Goal: Answer question/provide support: Share knowledge or assist other users

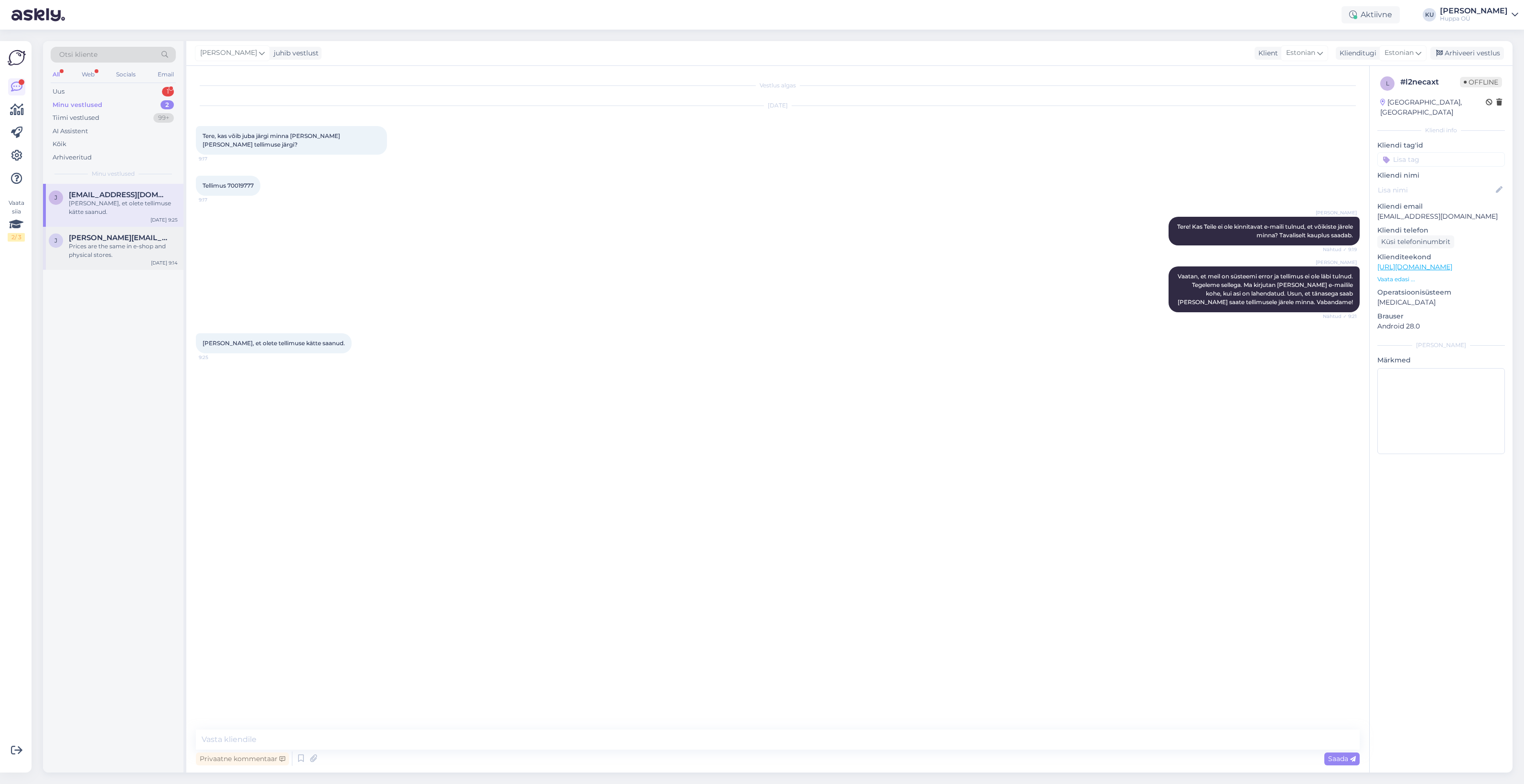
click at [113, 244] on div "Prices are the same in e-shop and physical stores." at bounding box center [122, 250] width 109 height 17
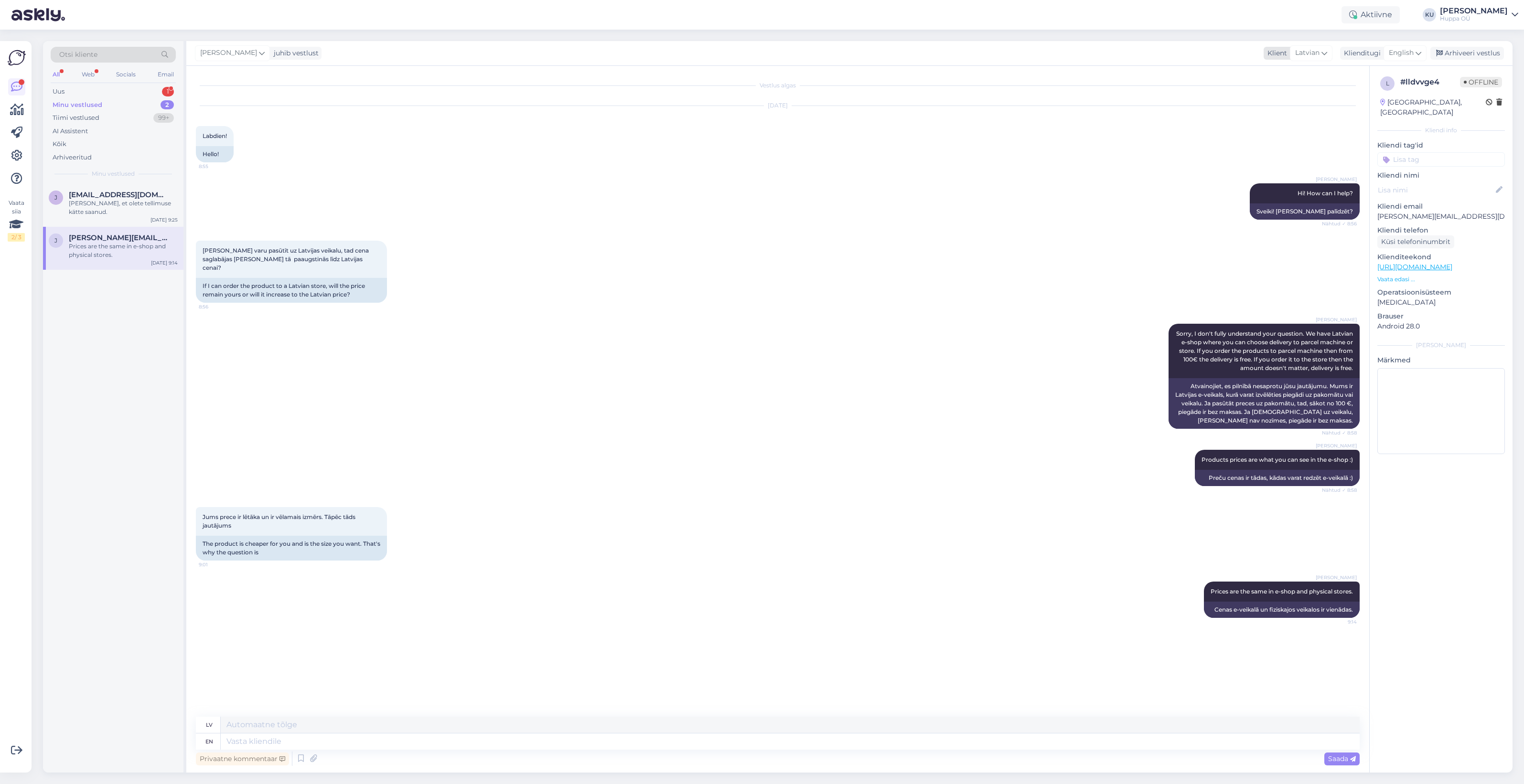
drag, startPoint x: 1460, startPoint y: 55, endPoint x: 1376, endPoint y: 60, distance: 84.1
click at [1460, 55] on div "Arhiveeri vestlus" at bounding box center [1467, 53] width 73 height 13
click at [132, 92] on div "Uus 1" at bounding box center [113, 91] width 125 height 13
click at [105, 195] on div "#jlhh4gjc 1" at bounding box center [122, 195] width 109 height 9
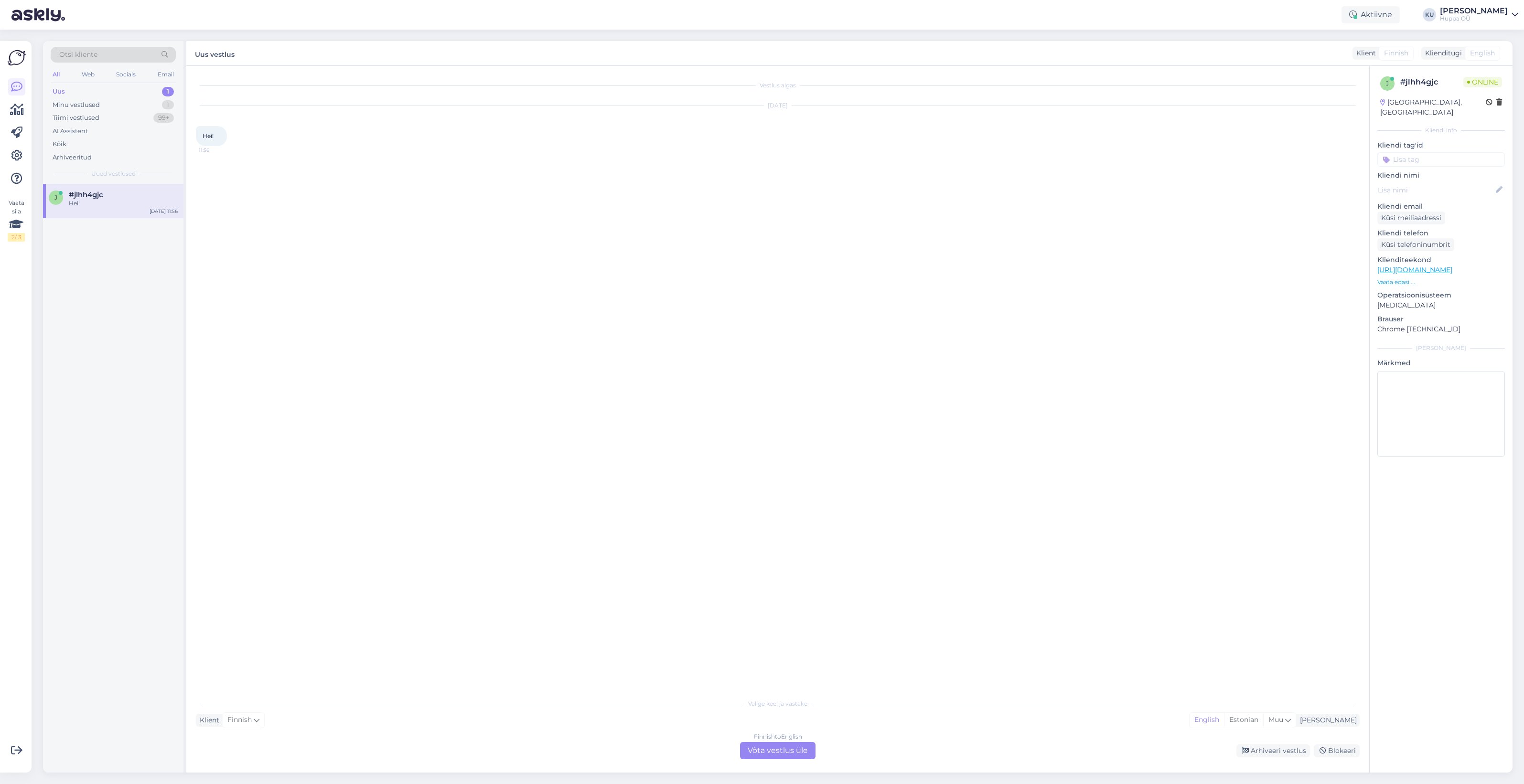
click at [789, 748] on div "Finnish to English Võta vestlus üle" at bounding box center [778, 751] width 76 height 17
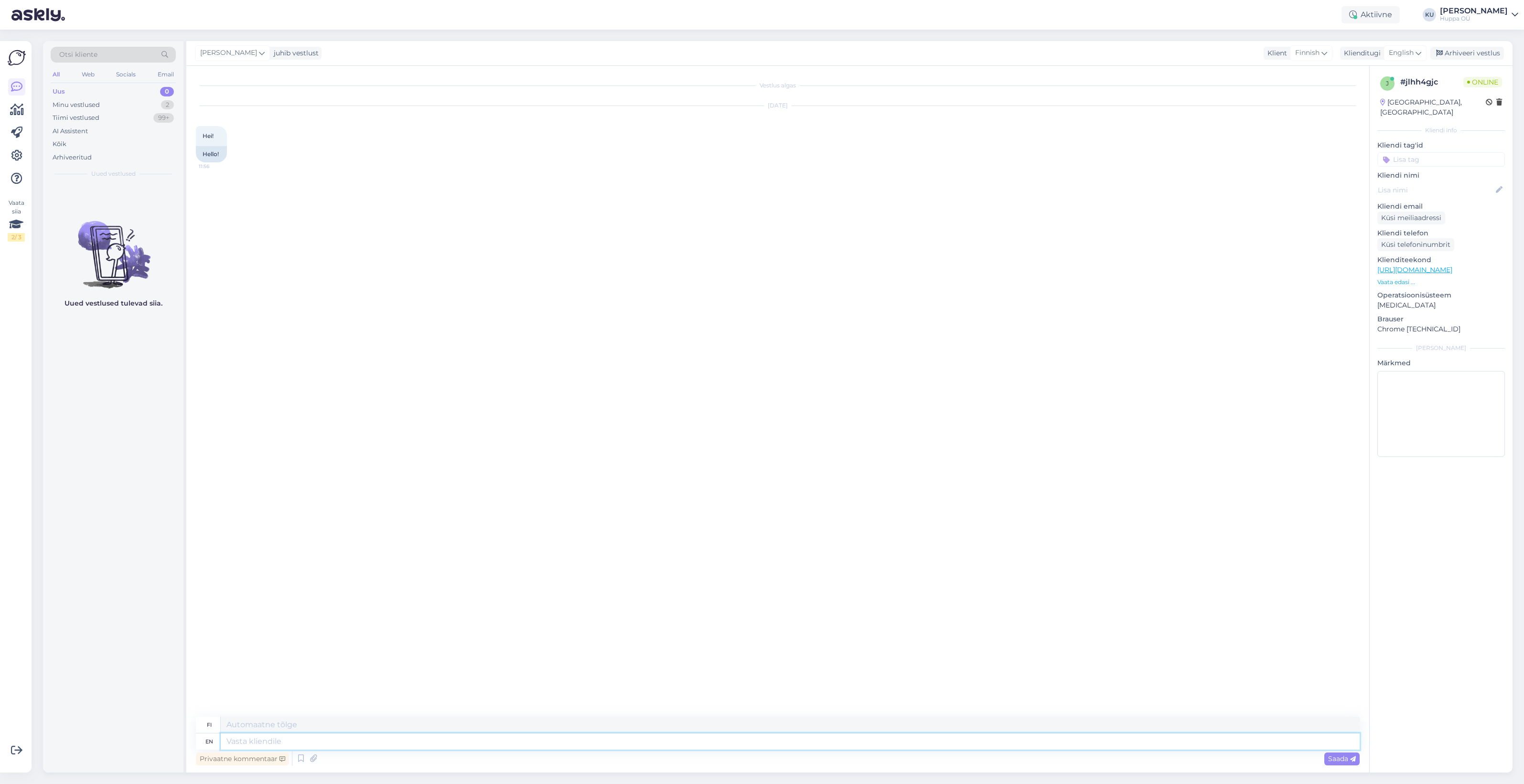
click at [437, 739] on textarea at bounding box center [791, 742] width 1139 height 16
type textarea "Hi!"
type textarea "Hei!"
type textarea "Hi! How ca"
type textarea "Hei! Miten"
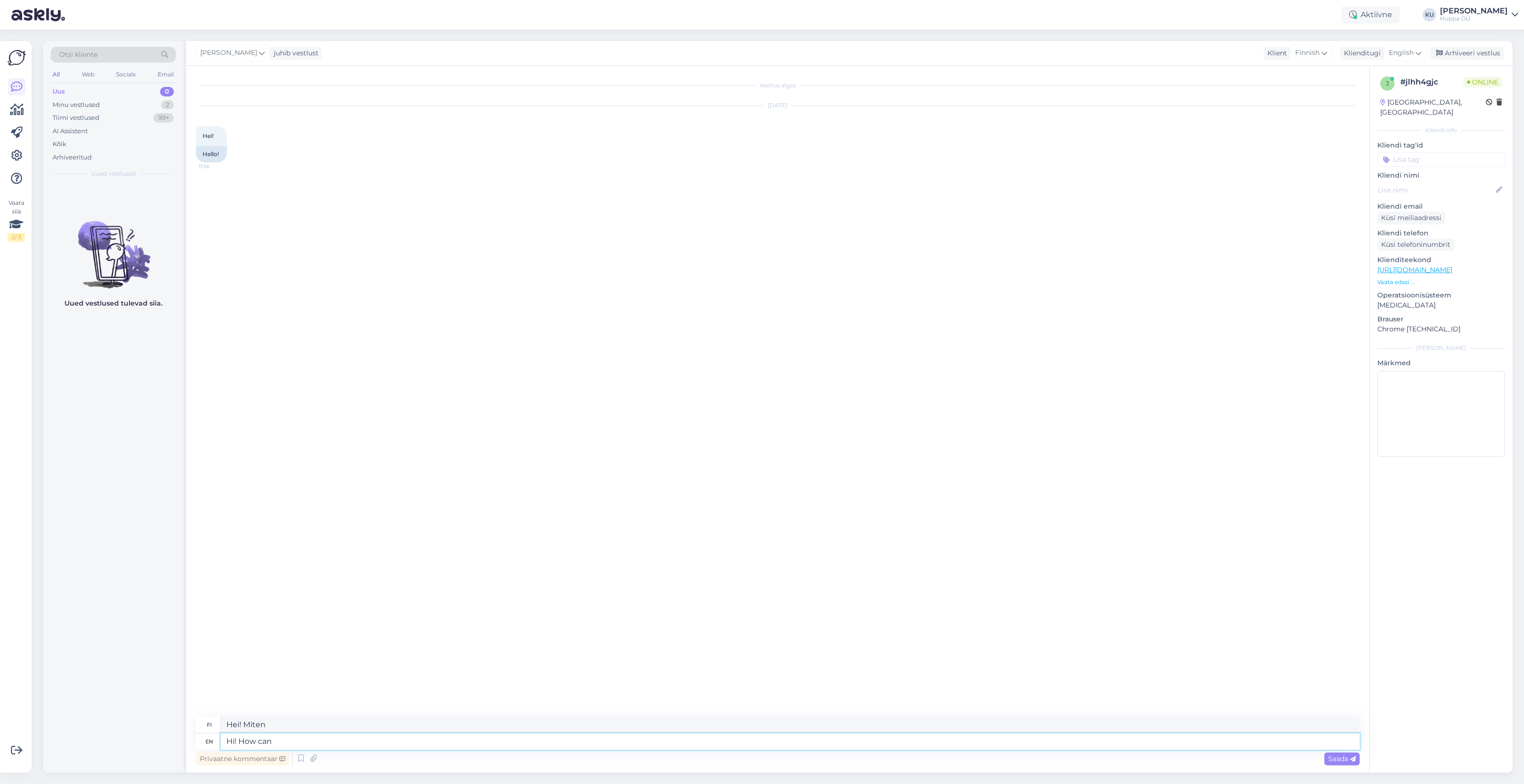
type textarea "Hi! How can"
type textarea "Hei! Miten voin"
type textarea "Hi! How can I help?"
type textarea "Hei! Kuinka voin auttaa?"
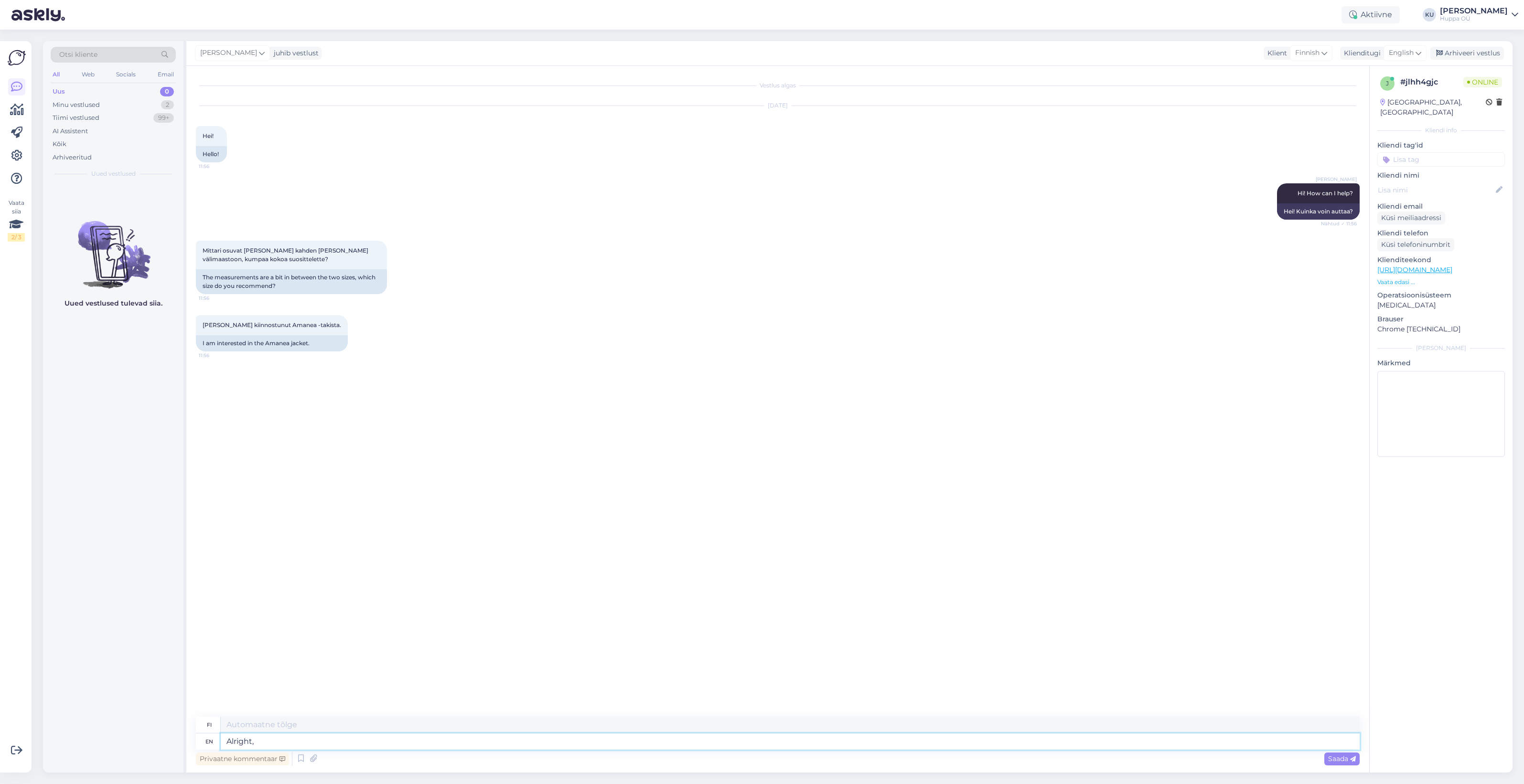
type textarea "Alright,"
type textarea "Kunnossa,"
type textarea "Alright, Amanea"
type textarea "Selvä, Amanea"
type textarea "Alright, Amanea is"
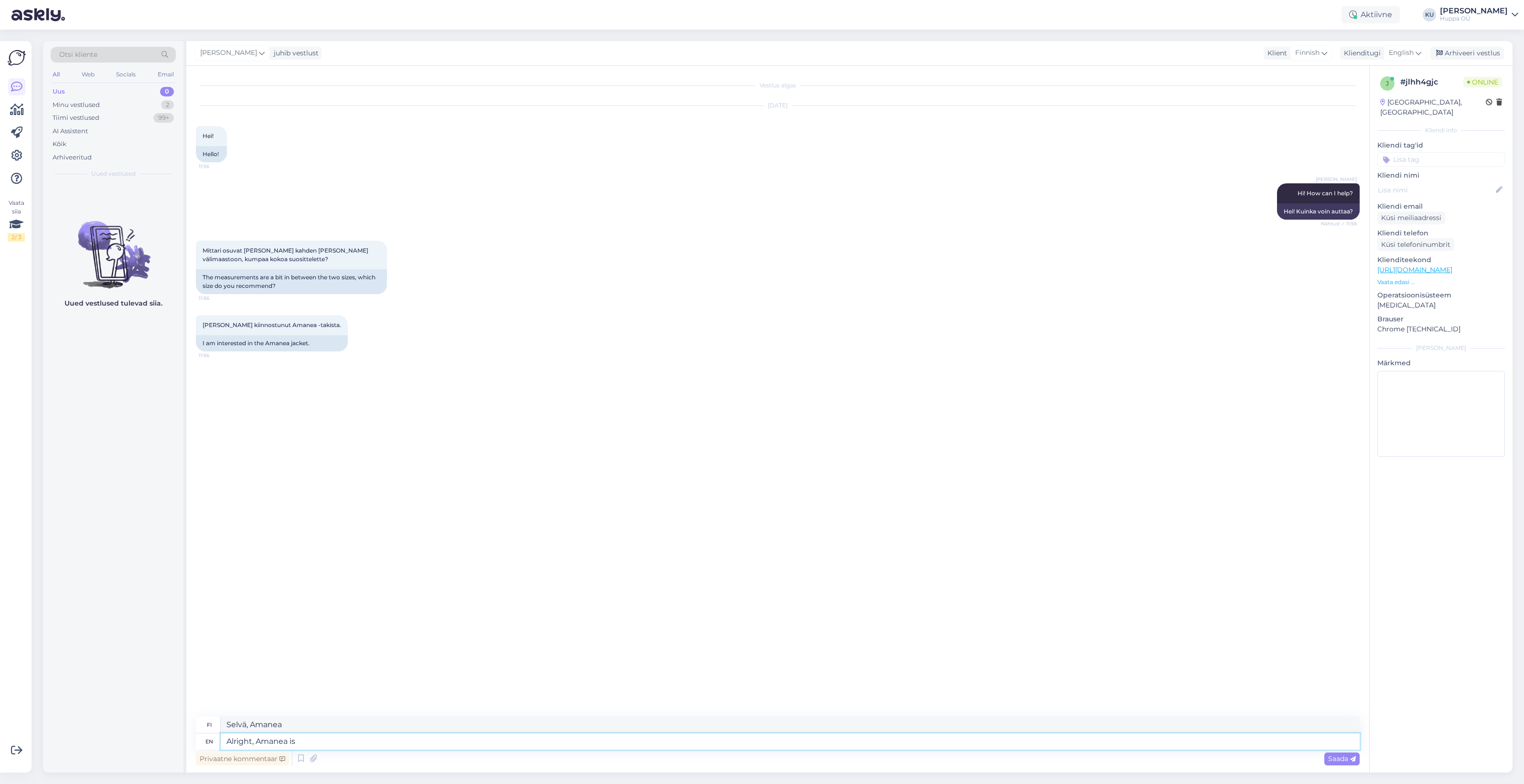
type textarea "Okei, Amanea on"
type textarea "Alright, Amanea is more of"
type textarea "Okei, Amanea on enemmän"
type textarea "Alright, Amanea is more of o"
type textarea "Okei, Amanea on enemmänkin"
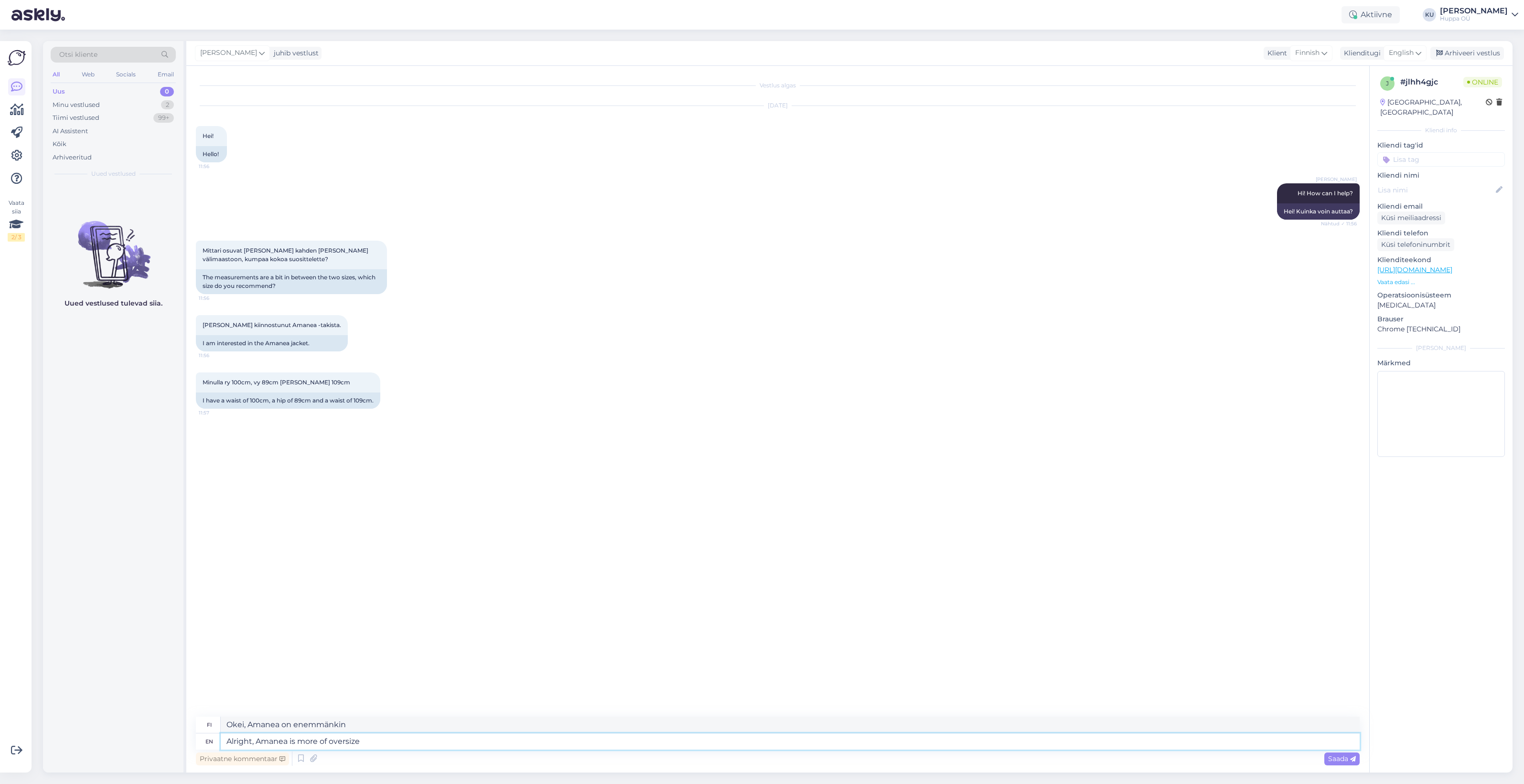
type textarea "Alright, Amanea is more of oversize"
type textarea "Okei, [PERSON_NAME] on enemmänkin ylisuuri"
type textarea "Alright, Amanea is more of oversize fit s"
type textarea "Okei, [PERSON_NAME] on enemmänkin ylisuurta [PERSON_NAME]."
type textarea "Alright, Amanea is more of oversize fit so i"
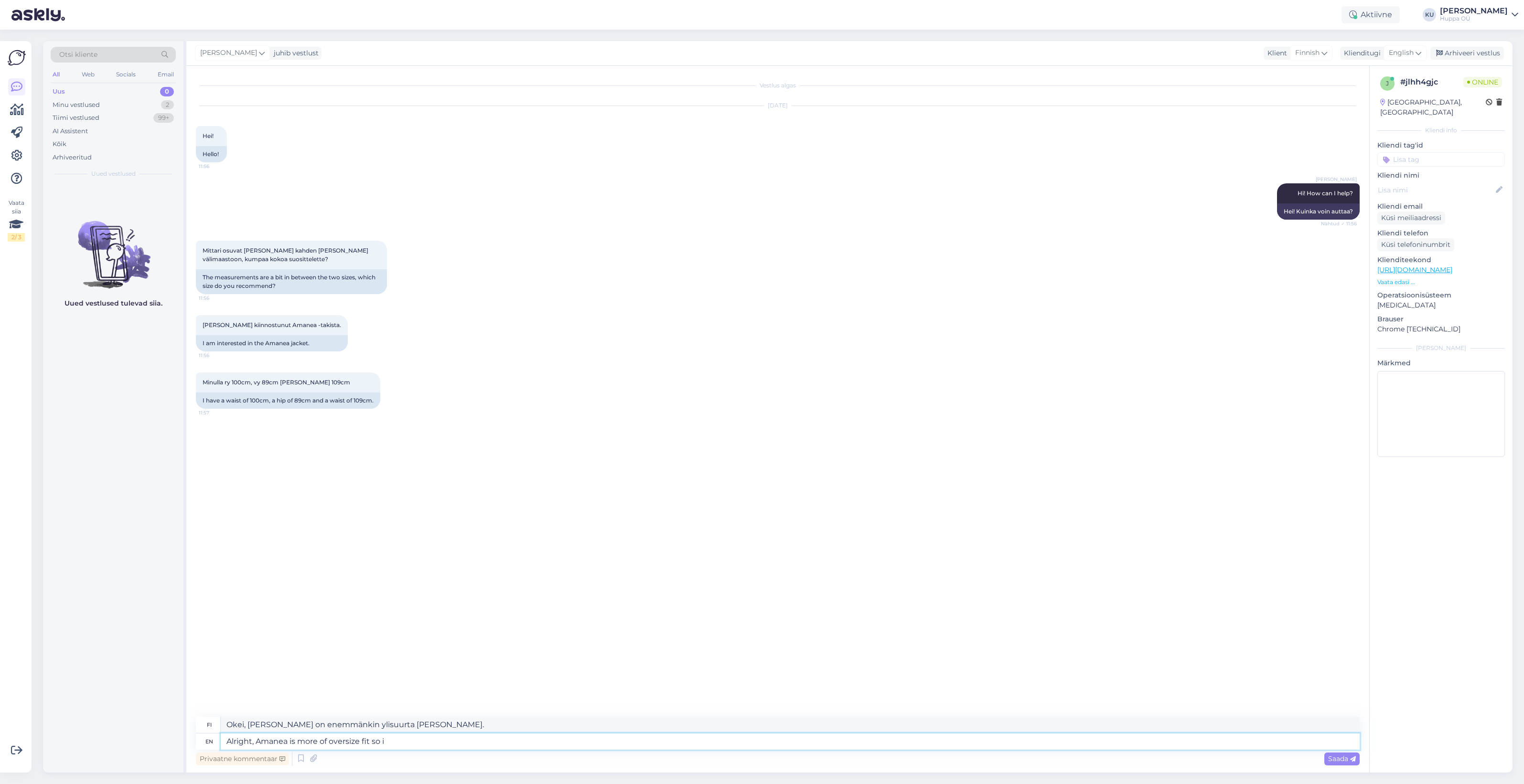
type textarea "Okei, [PERSON_NAME] on enemmänkin ylisuurta istuvuutta, joten"
type textarea "Alright, Amanea is more of oversize fit so if"
type textarea "Okei, [PERSON_NAME] on enemmänkin ylisuurta istuvuutta, [PERSON_NAME]"
type textarea "Alright, Amanea is more of oversize fit so if you ar"
type textarea "Okei, [PERSON_NAME] on enemmän ylisuurta istuvuutta, [PERSON_NAME] sinä"
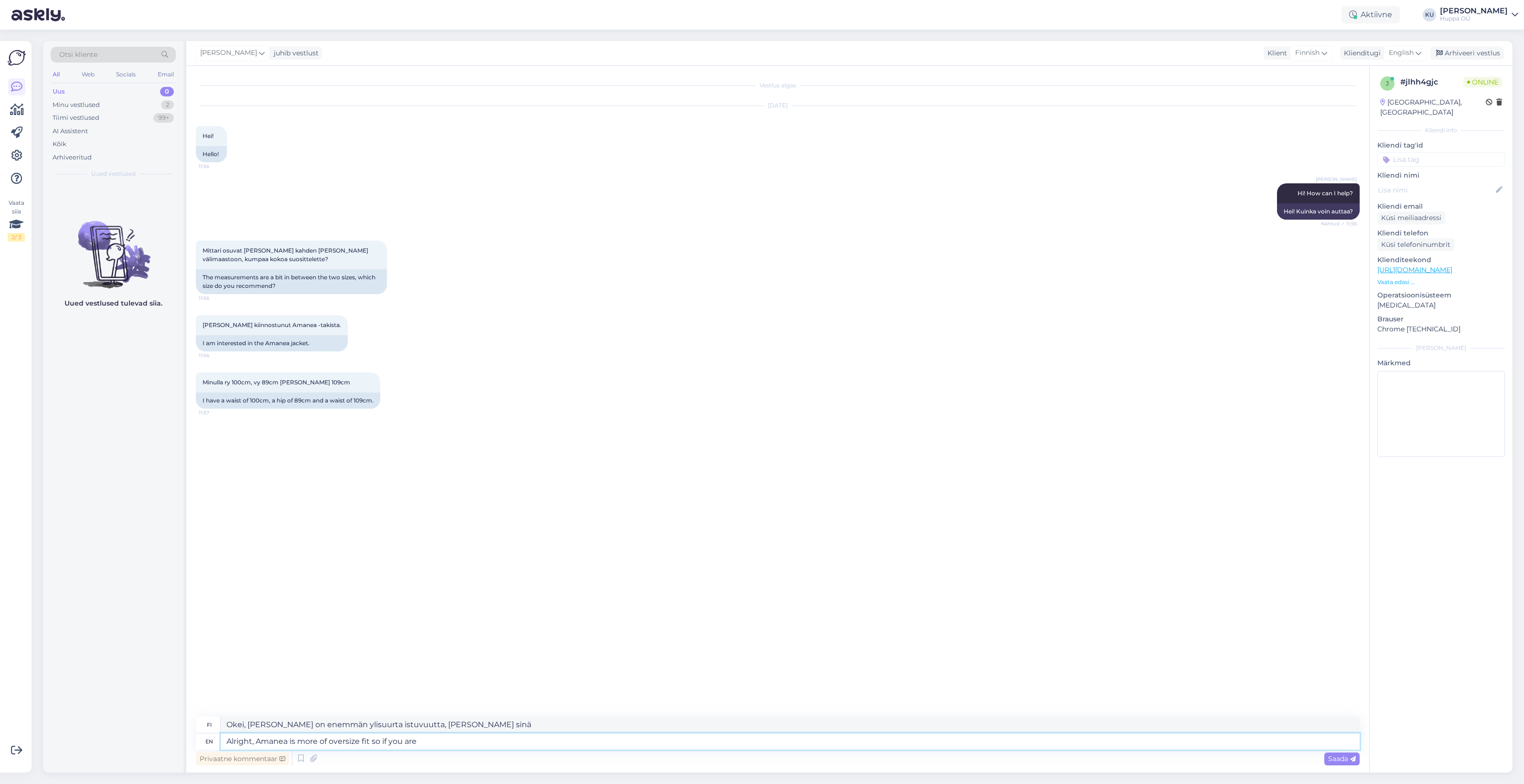
type textarea "Alright, Amanea is more of oversize fit so if you are b"
type textarea "Okei, [PERSON_NAME] on enemmän ylisuurta istuvuutta, [PERSON_NAME] olet"
type textarea "Alright, Amanea is more of oversize fit so if you are between"
type textarea "Okei, [PERSON_NAME] on enemmän ylisuurta istuvuutta, [PERSON_NAME] olet [PERSON…"
type textarea "Alright, Amanea is more of oversize fit so if you are between 2"
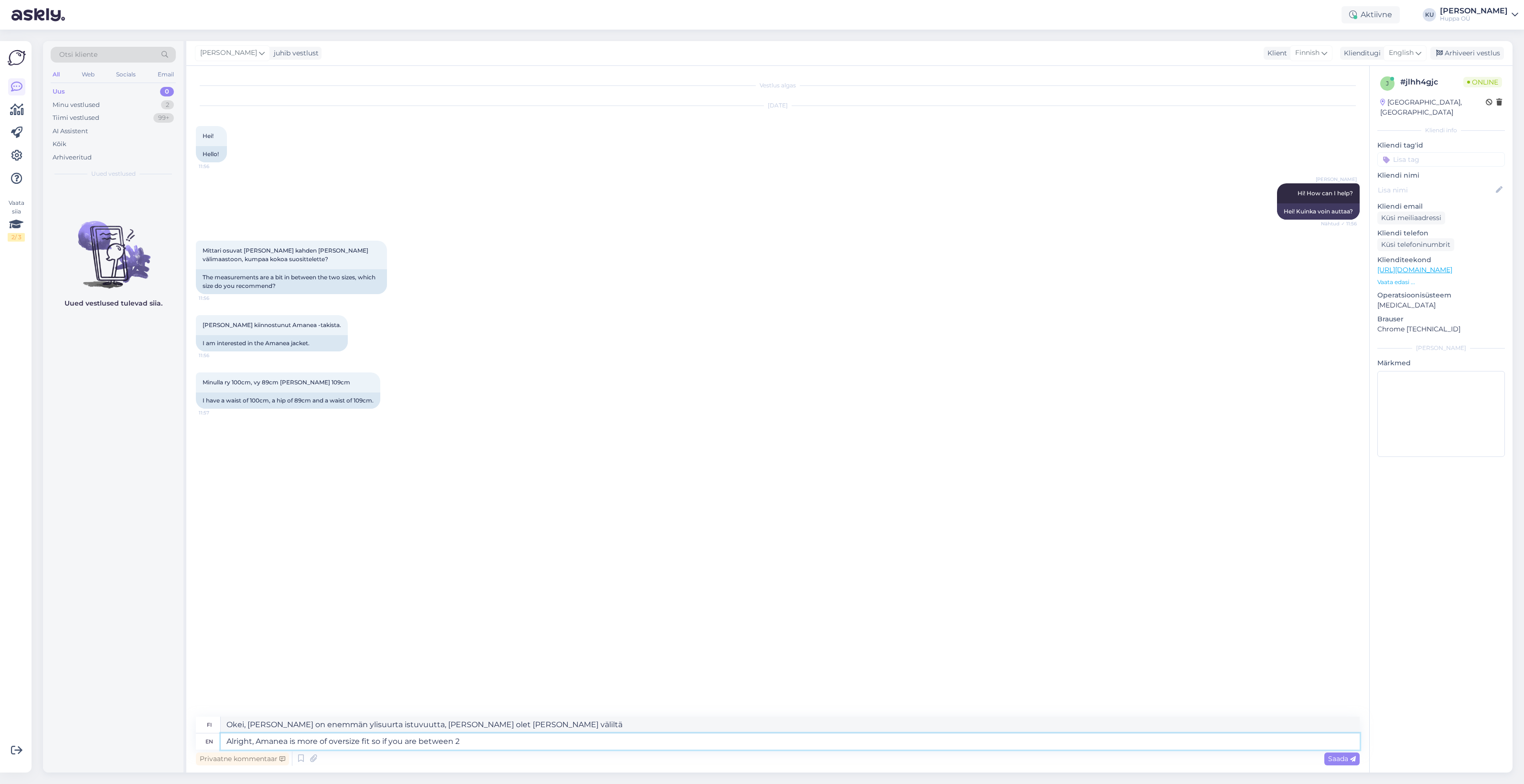
type textarea "Okei, [PERSON_NAME] on enemmän ylisuurta kokoa, [PERSON_NAME] olet kahden ja pu…"
type textarea "Alright, Amanea is more of oversize fit so if you are between 2 sizes,"
type textarea "Okei, [PERSON_NAME] on enemmän oversize-mitoitusta, [PERSON_NAME] olet kahden […"
type textarea "Alright, Amanea is more of oversize fit so if you are between 2 sizes, I su"
type textarea "Okei, Amanea on enemmän ylisuurta kokoa, [PERSON_NAME] olet kahden [PERSON_NAME…"
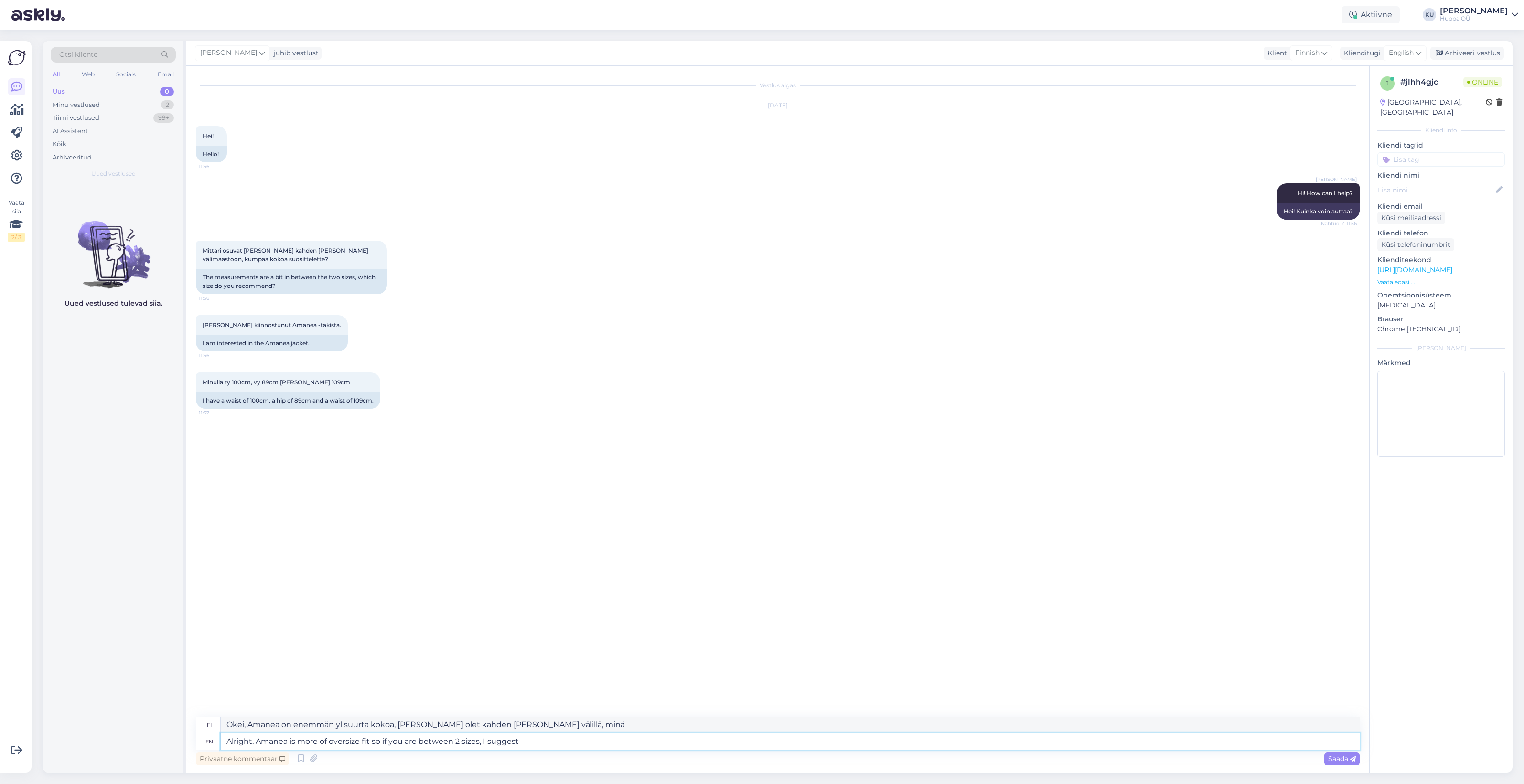
type textarea "Alright, Amanea is more of oversize fit so if you are between 2 sizes, I sugges…"
type textarea "Okei, [PERSON_NAME] on enemmän oversize-mitoitusta, [PERSON_NAME] olet kahden […"
type textarea "Alright, Amanea is more of oversize fit so if you are between 2 sizes, I sugges…"
type textarea "Okei, [PERSON_NAME] on enemmän ylisuurta kokoa, [PERSON_NAME] olet kahden [PERS…"
type textarea "Alright, Amanea is more of oversize fit so if you are between 2 sizes, I sugges…"
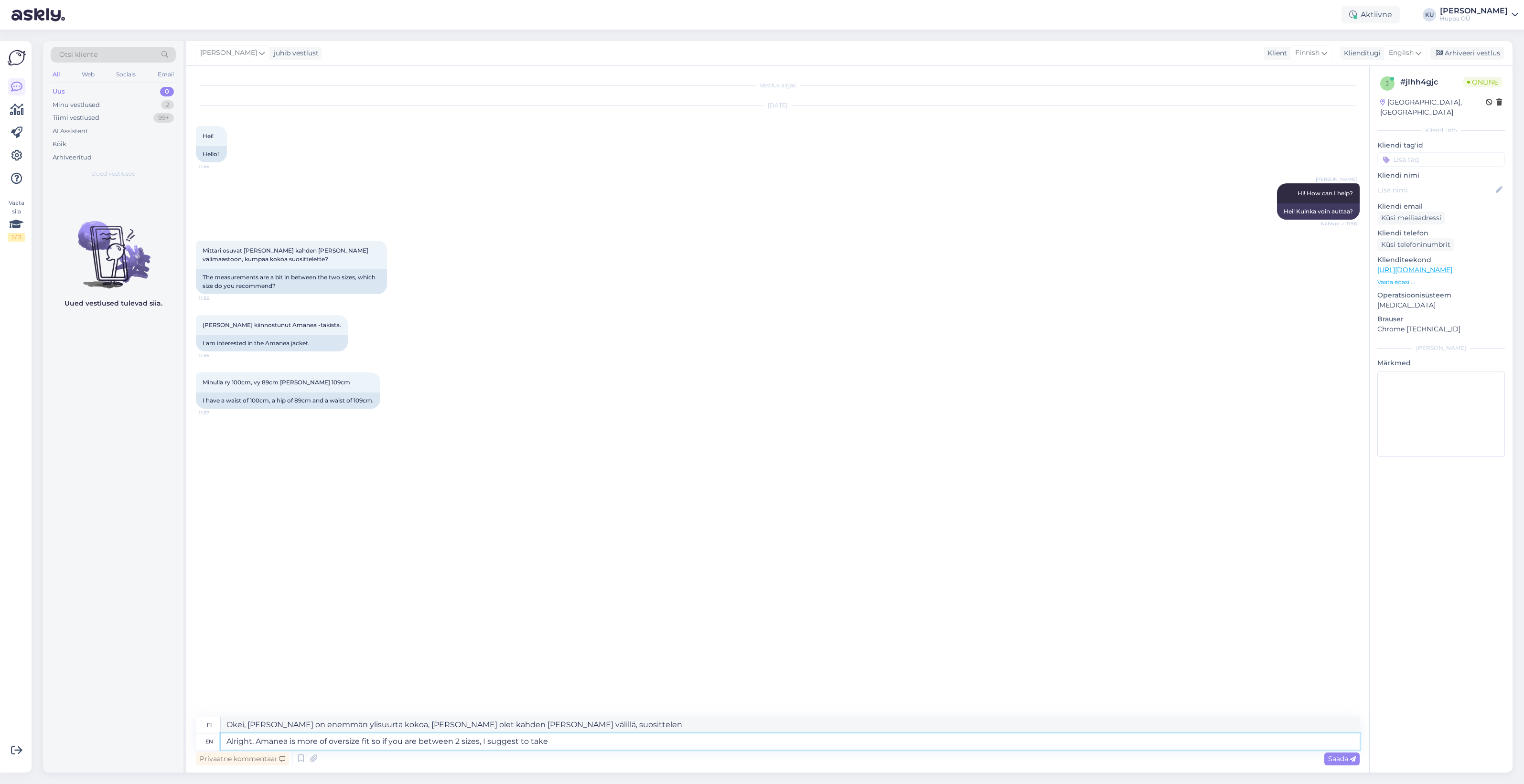
type textarea "Okei, [PERSON_NAME] on enemmän ylisuurta kokoa, [PERSON_NAME] olet kahden [PERS…"
type textarea "Alright, Amanea is more of oversize fit so if you are between 2 sizes, I sugges…"
type textarea "Okei, [PERSON_NAME] on enemmän ylisuurta istuvuutta, [PERSON_NAME] olet kahden …"
type textarea "Alright, Amanea is more of oversize fit so if you are between 2 sizes, I sugges…"
type textarea "Okei, [PERSON_NAME] on enemmän ylisuurta kokoa, [PERSON_NAME] olet kahden [PERS…"
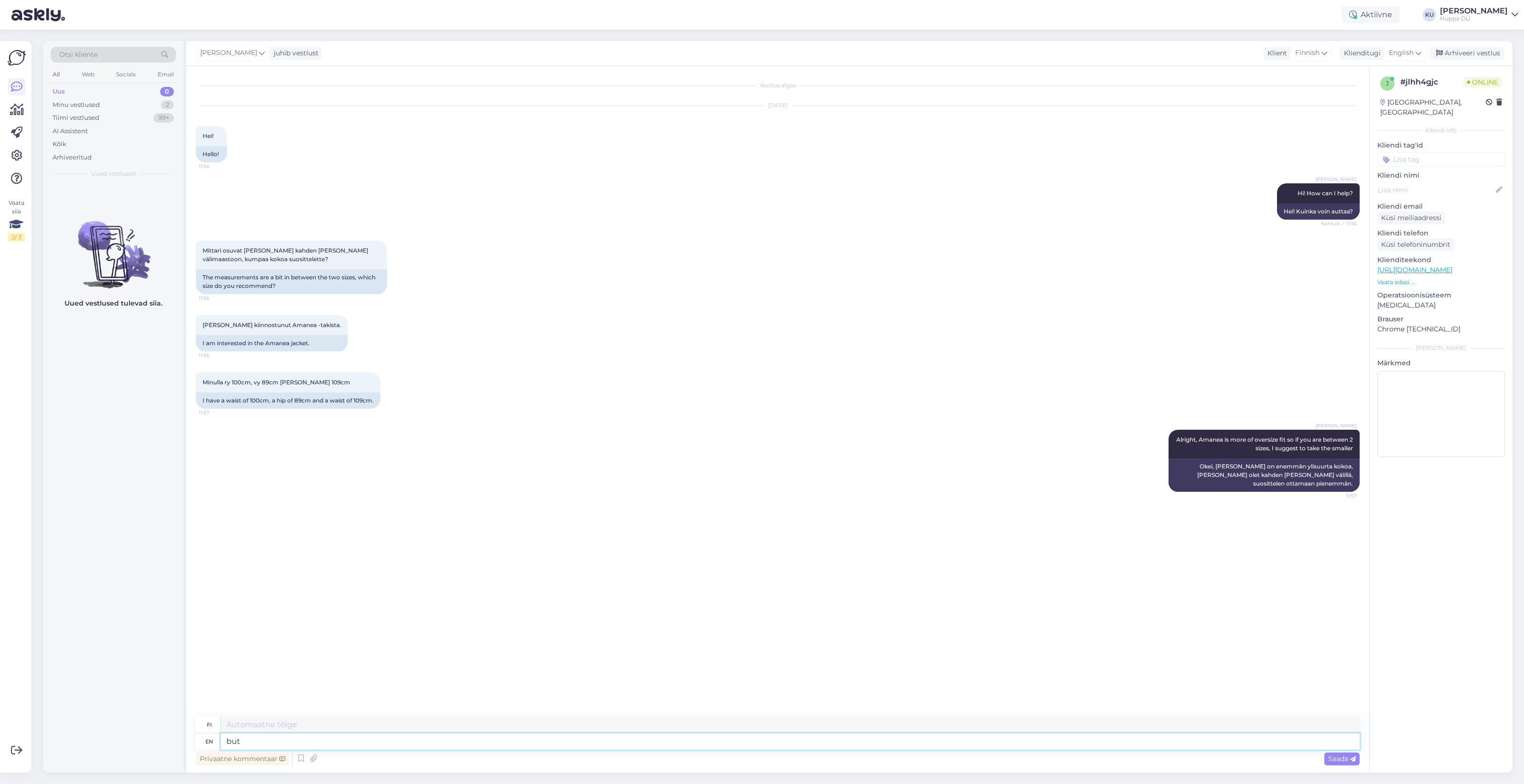
type textarea "but"
type textarea "mutta"
type textarea "but I c"
type textarea "mutta minä"
type textarea "but I can al"
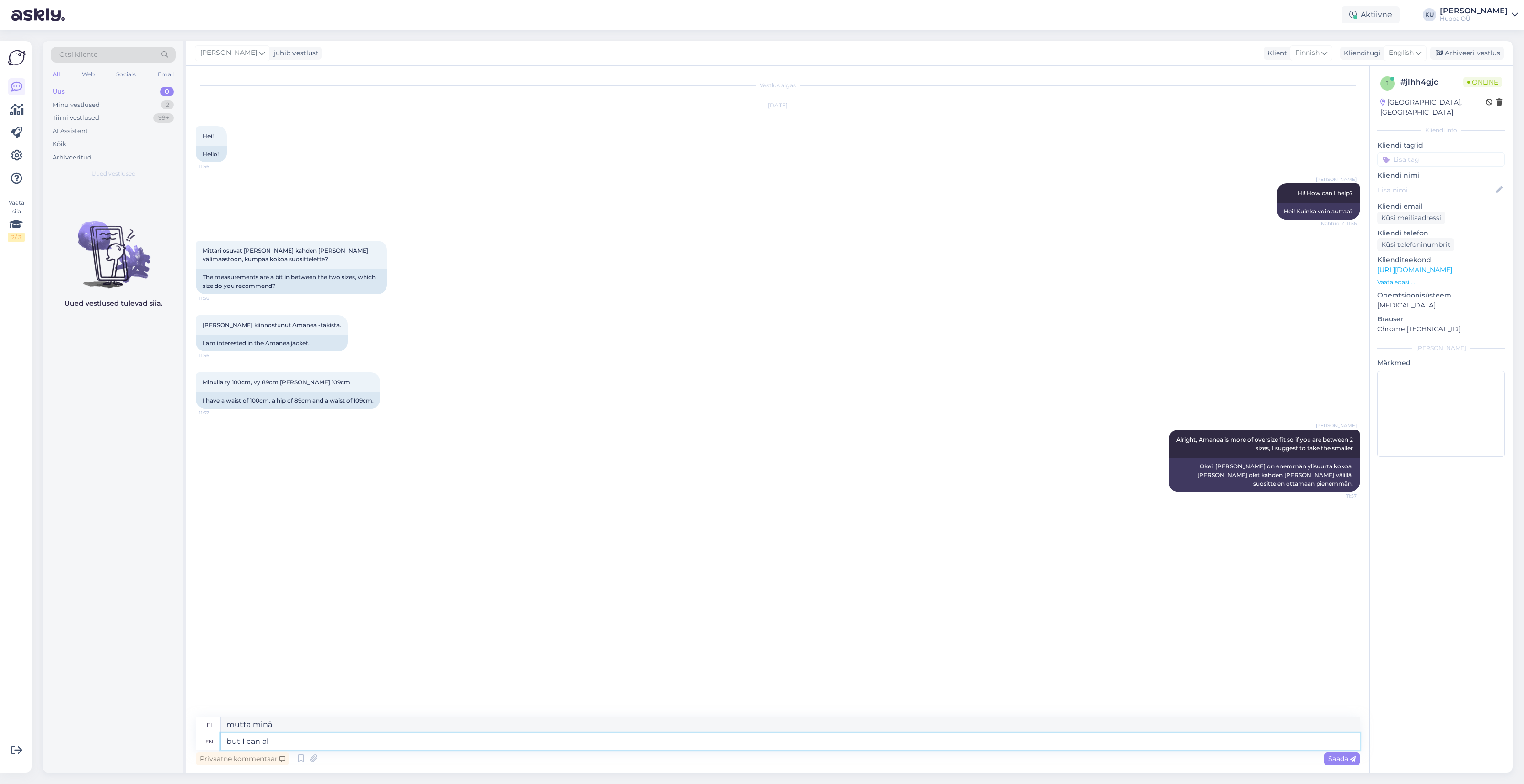
type textarea "mutta [PERSON_NAME]"
type textarea "but I can also c"
type textarea "mutta minäkin voin"
type textarea "but I can also check the"
type textarea "mutta voin myös tarkistaa"
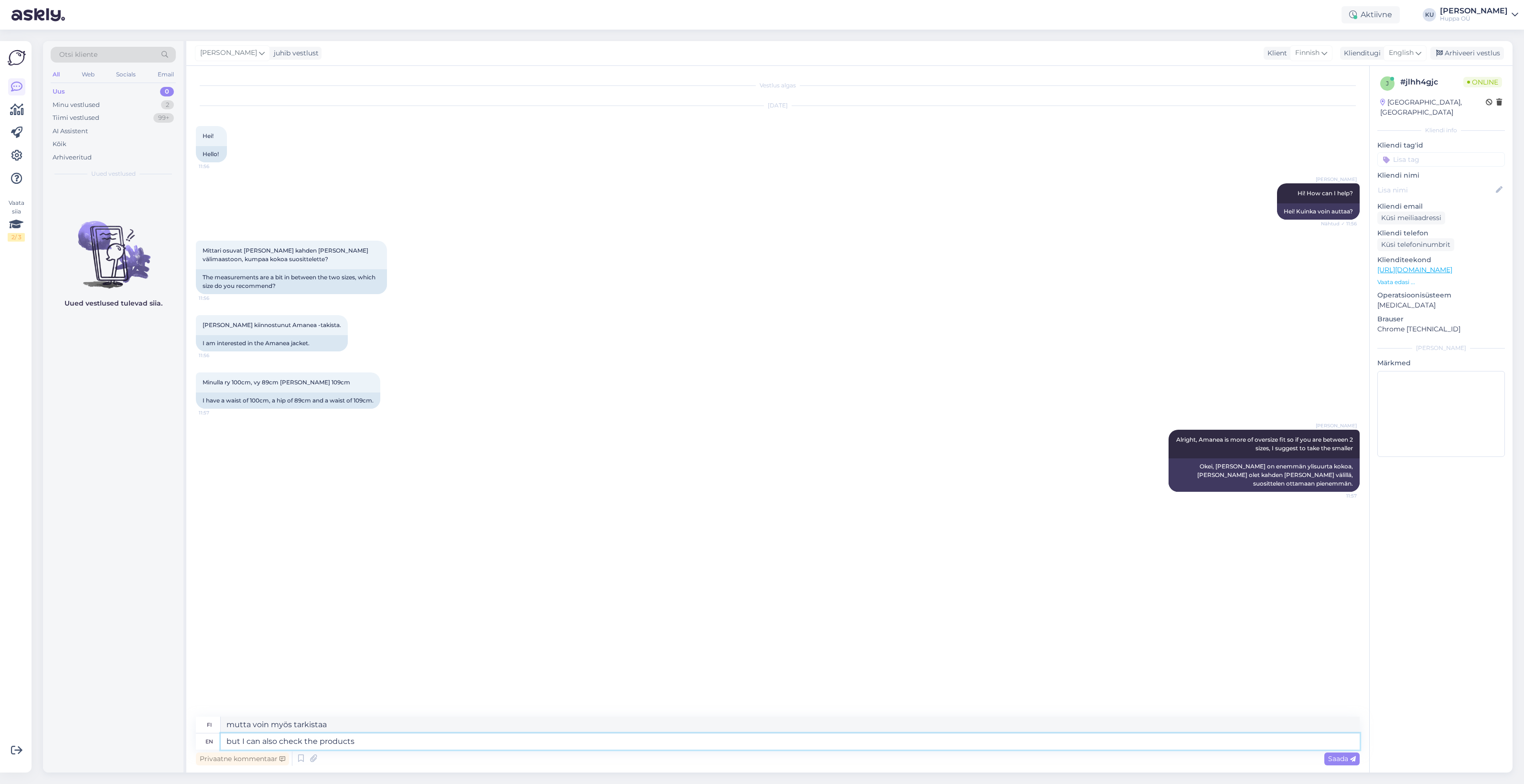
type textarea "but I can also check the products m"
type textarea "mutta voin myös tarkistaa tuotteet"
type textarea "but I can also check the products measurements. W"
type textarea "mutta voin myös tarkistaa tuotteen mitat."
type textarea "but I can also check the products measurements. Whi"
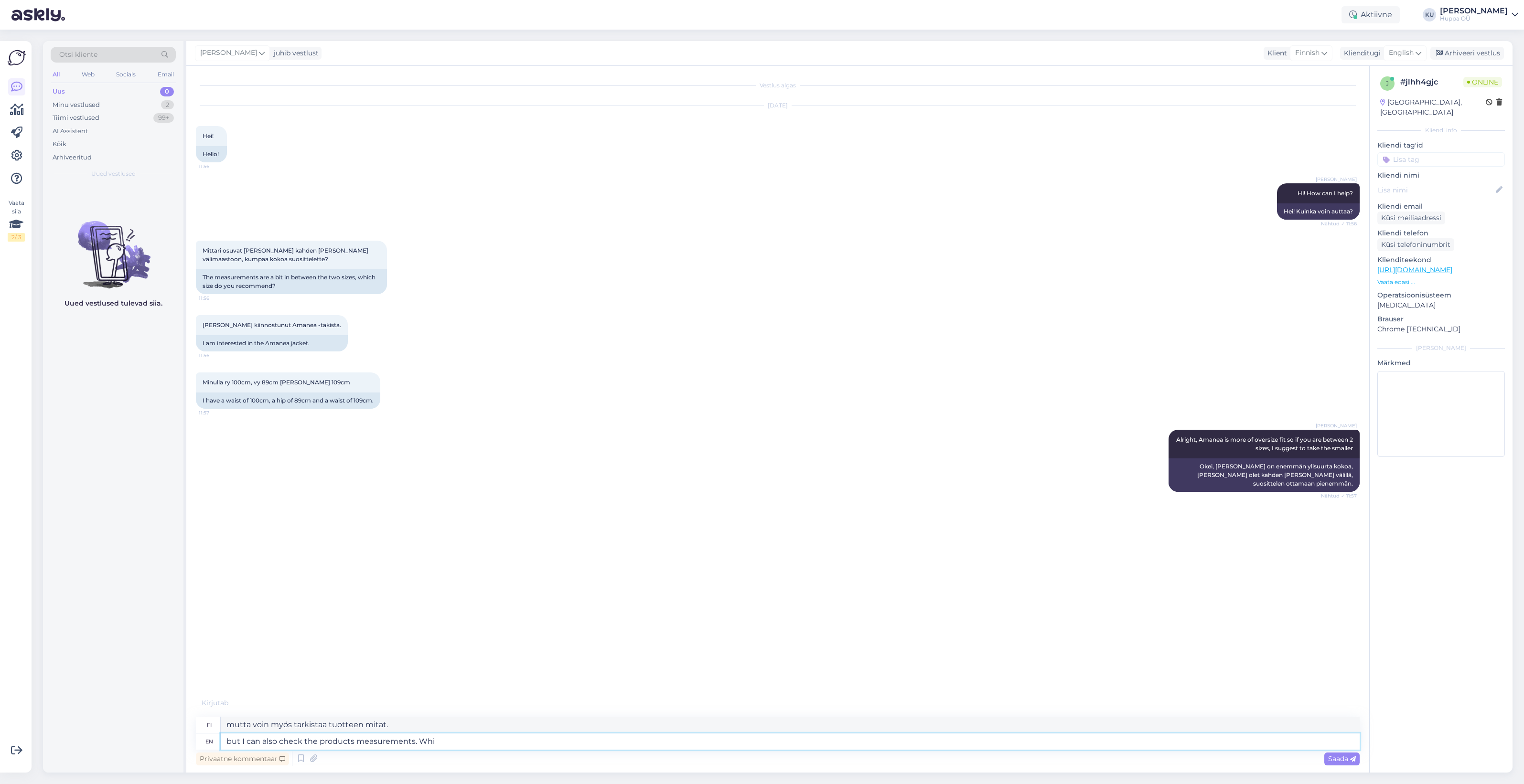
type textarea "mutta voin myös tarkistaa tuotteiden mitat. [GEOGRAPHIC_DATA]"
type textarea "but I can also check the products measurements."
type textarea "mutta voin myös tarkistaa tuotteen mitat."
type textarea "but I can also check the products measurements. Between whi"
type textarea "mutta voin myös tarkistaa tuotteiden mitat. Välillä"
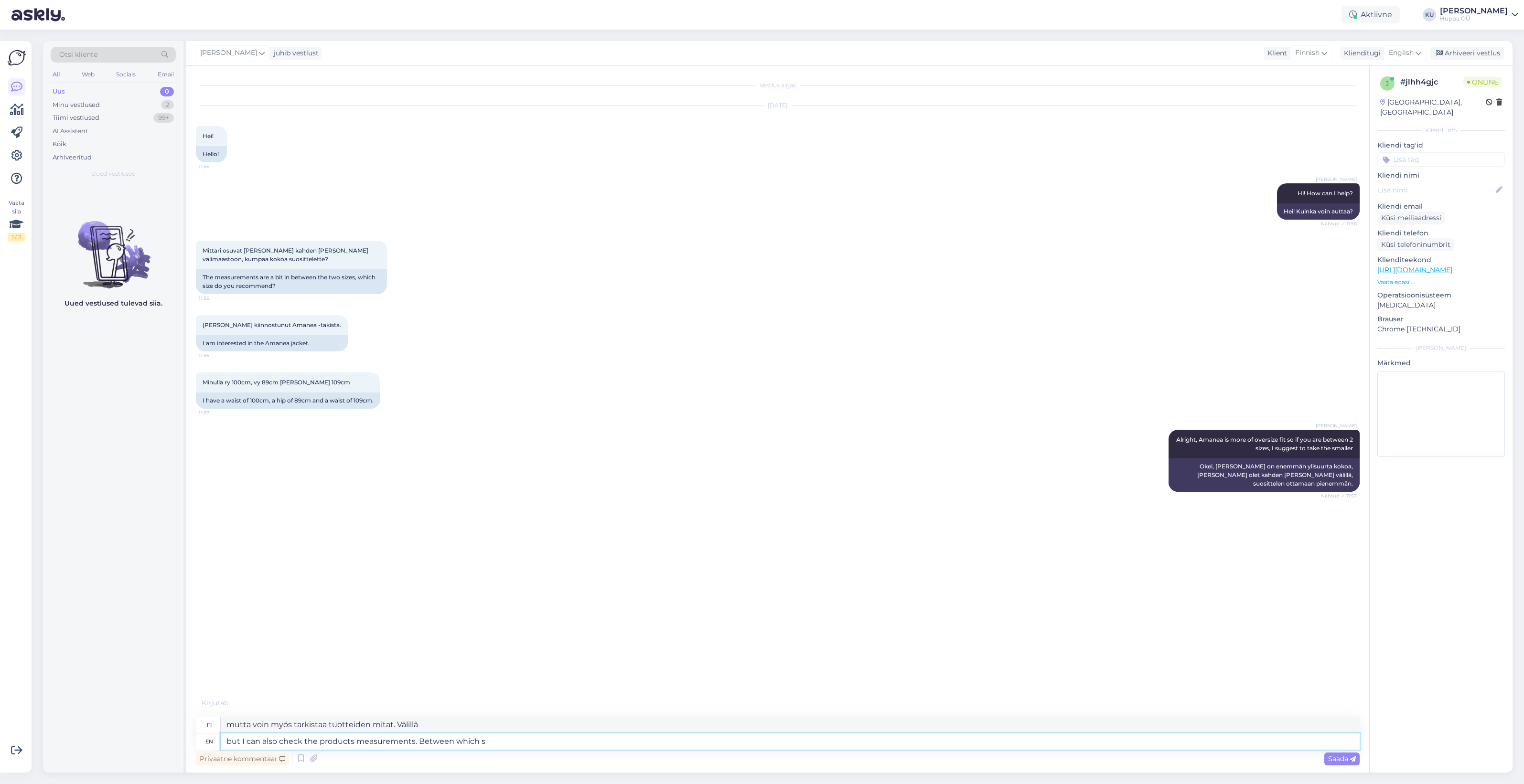
type textarea "but I can also check the products measurements. Between which si"
type textarea "mutta voin myös tarkistaa tuotteiden mitat. Joiden [PERSON_NAME]"
type textarea "but I can also check the products measurements. Between which sizes a"
type textarea "mutta voin myös tarkistaa tuotteen mitat. Missä kokoluokissa"
type textarea "but I can also check the products measurements. Between which sizes are"
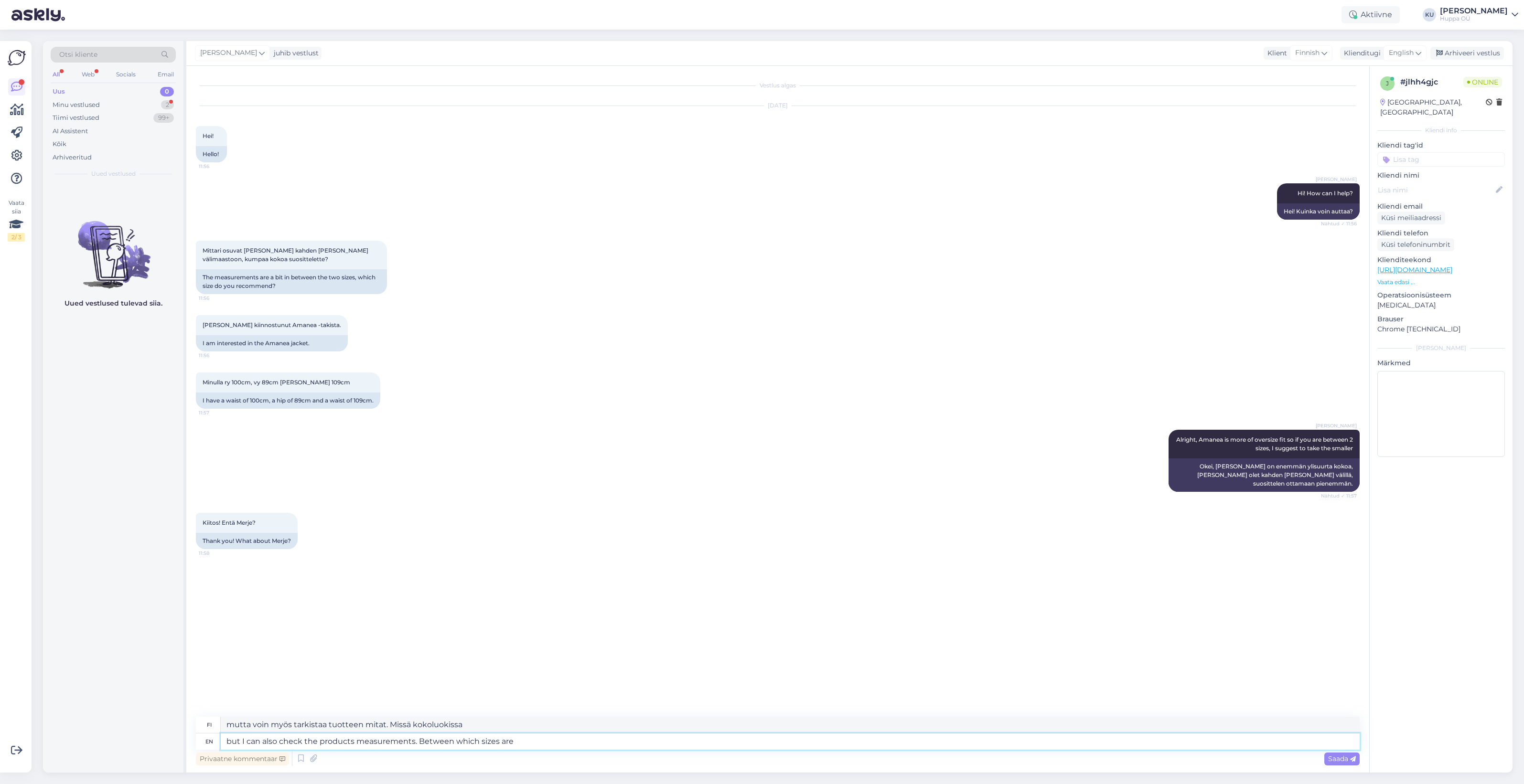
type textarea "mutta voin myös tarkistaa tuotteiden mitat. Mitkä koot ovat niiden [PERSON_NAME…"
type textarea "but I can also check the products measurements. Between which sizes are you?"
type textarea "mutta voin myös tarkistaa tuotteen mitat. Mihin kokoihin olet?"
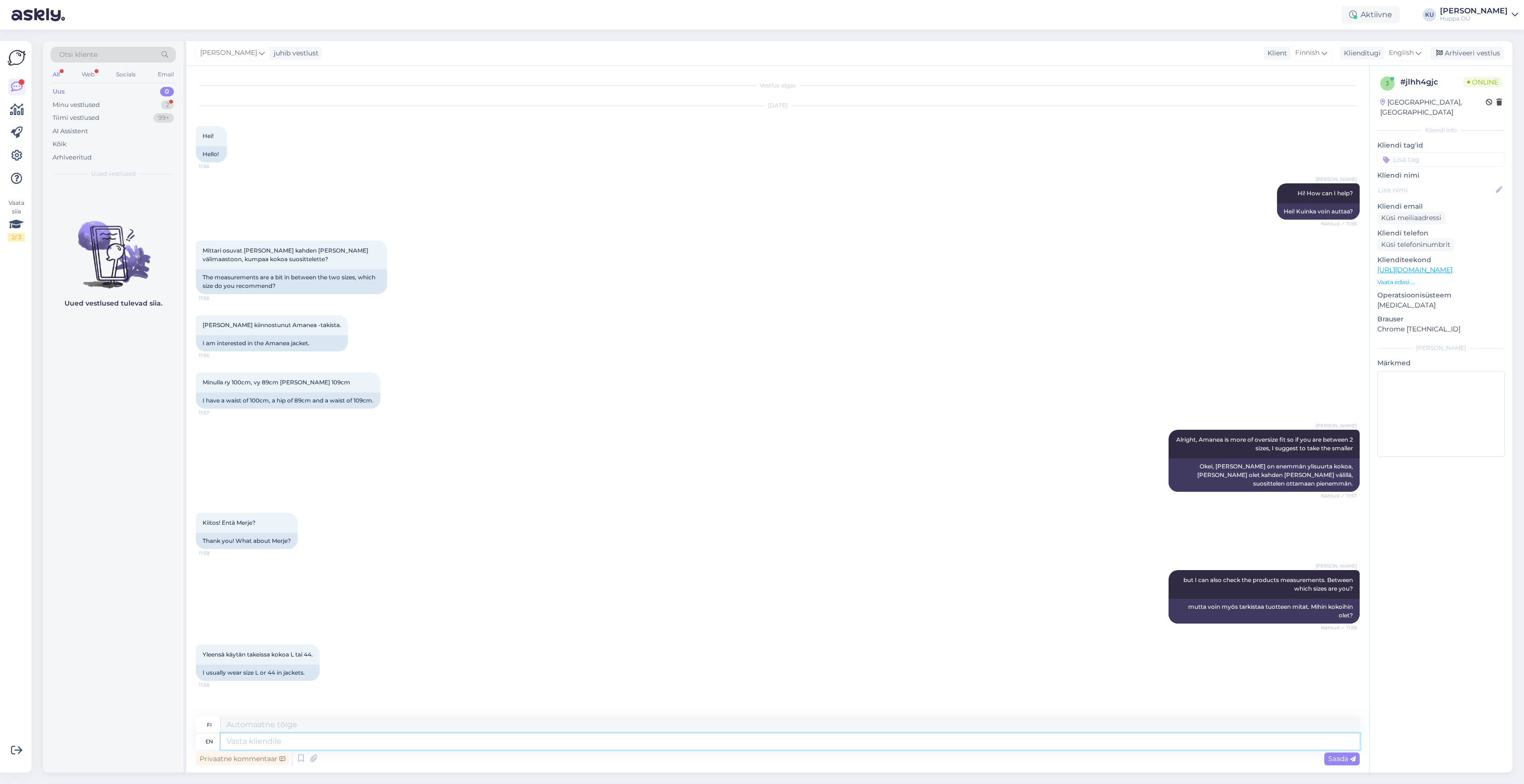
click at [407, 743] on textarea at bounding box center [791, 742] width 1139 height 16
click at [357, 737] on textarea at bounding box center [791, 742] width 1139 height 16
type textarea "Okay, l"
type textarea "Kunnossa,"
type textarea "Okay, let m"
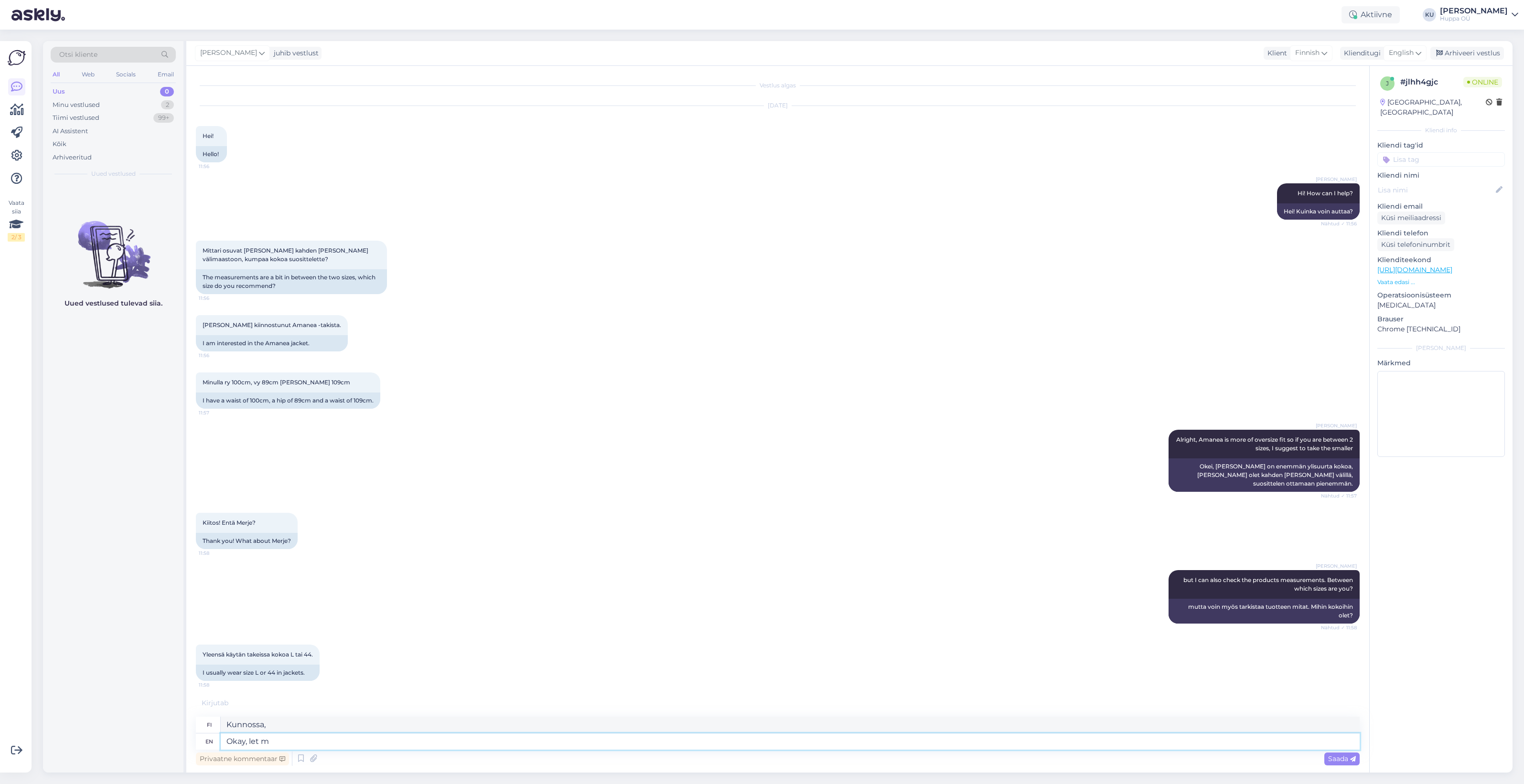
type textarea "[PERSON_NAME]"
type textarea "Okay, let me c"
type textarea "[PERSON_NAME]"
type textarea "Okay, let me check"
type textarea "Okei, [GEOGRAPHIC_DATA]"
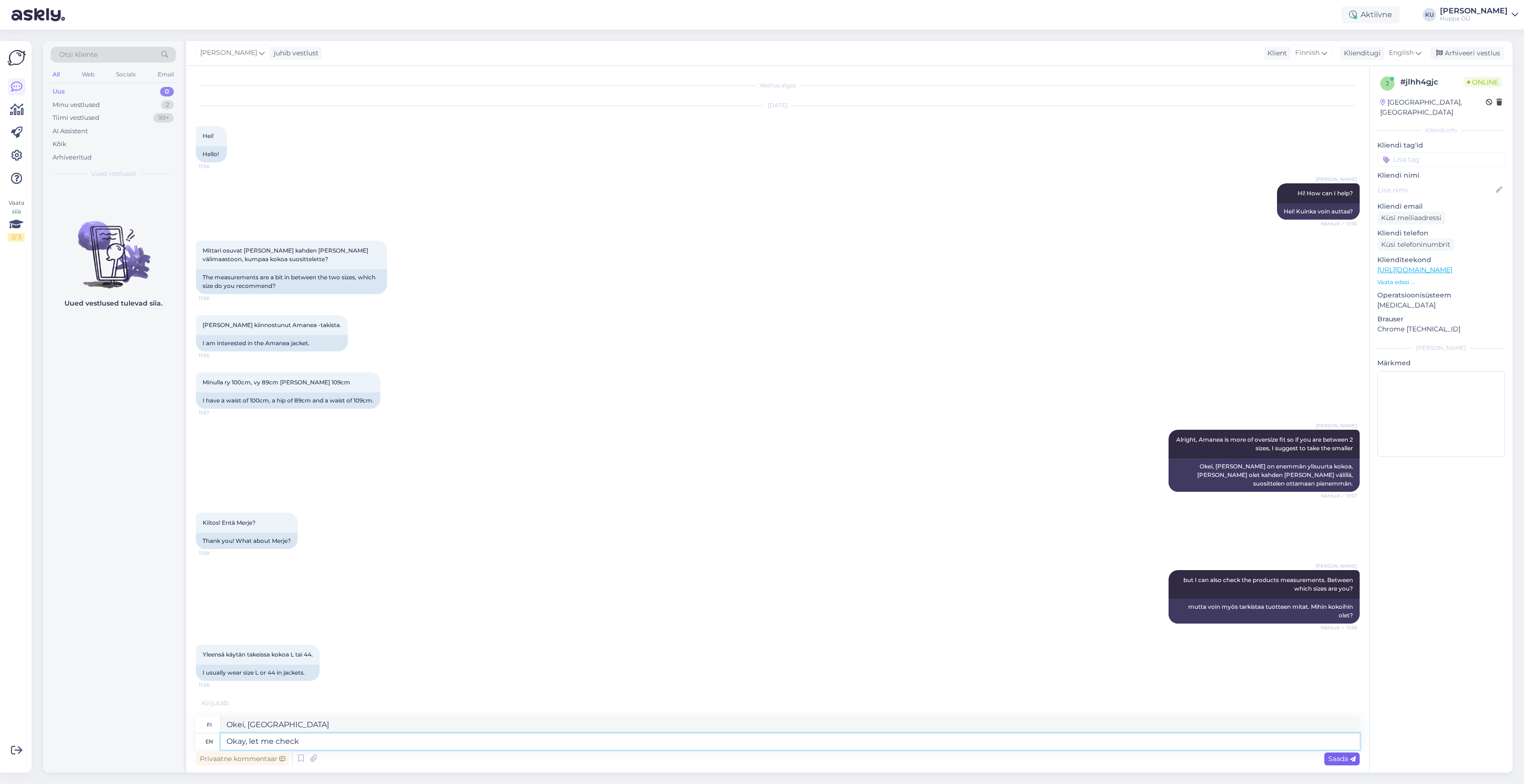
type textarea "Okay, let me check"
click at [1339, 761] on span "Saada" at bounding box center [1342, 759] width 28 height 9
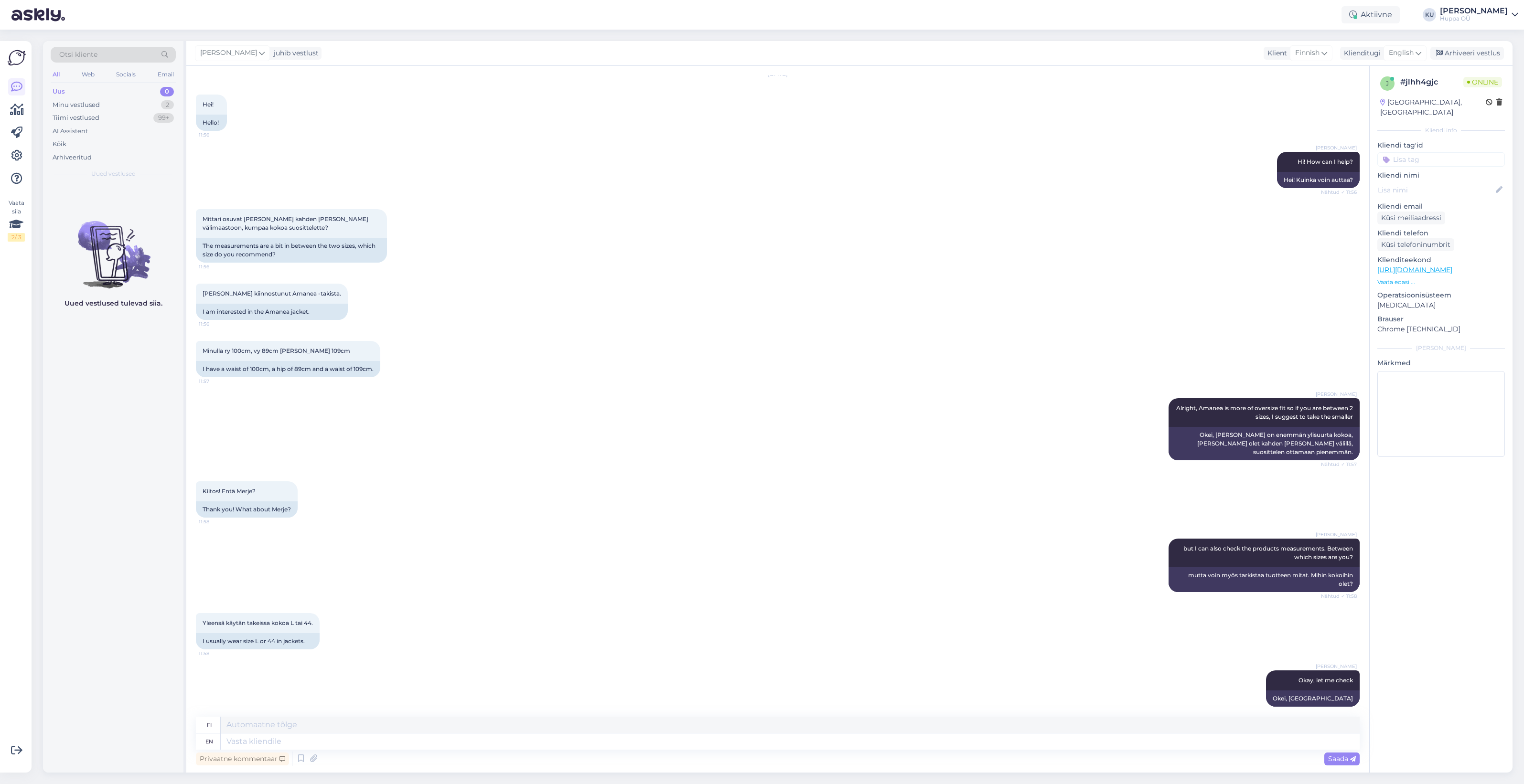
scroll to position [89, 0]
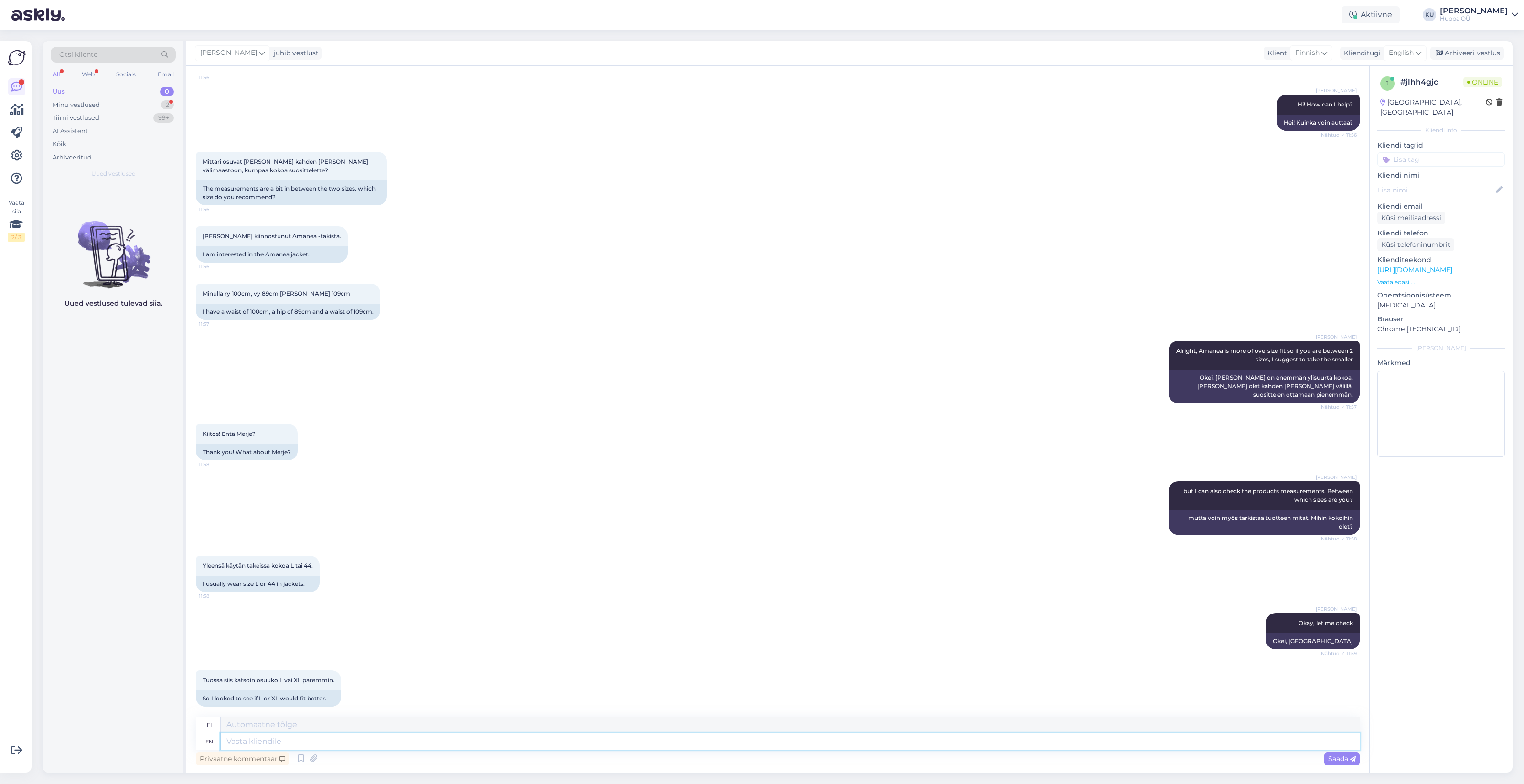
click at [344, 742] on textarea at bounding box center [791, 742] width 1139 height 16
click at [401, 739] on textarea at bounding box center [791, 742] width 1139 height 16
type textarea "I"
type textarea "Minä"
type textarea "I don't k"
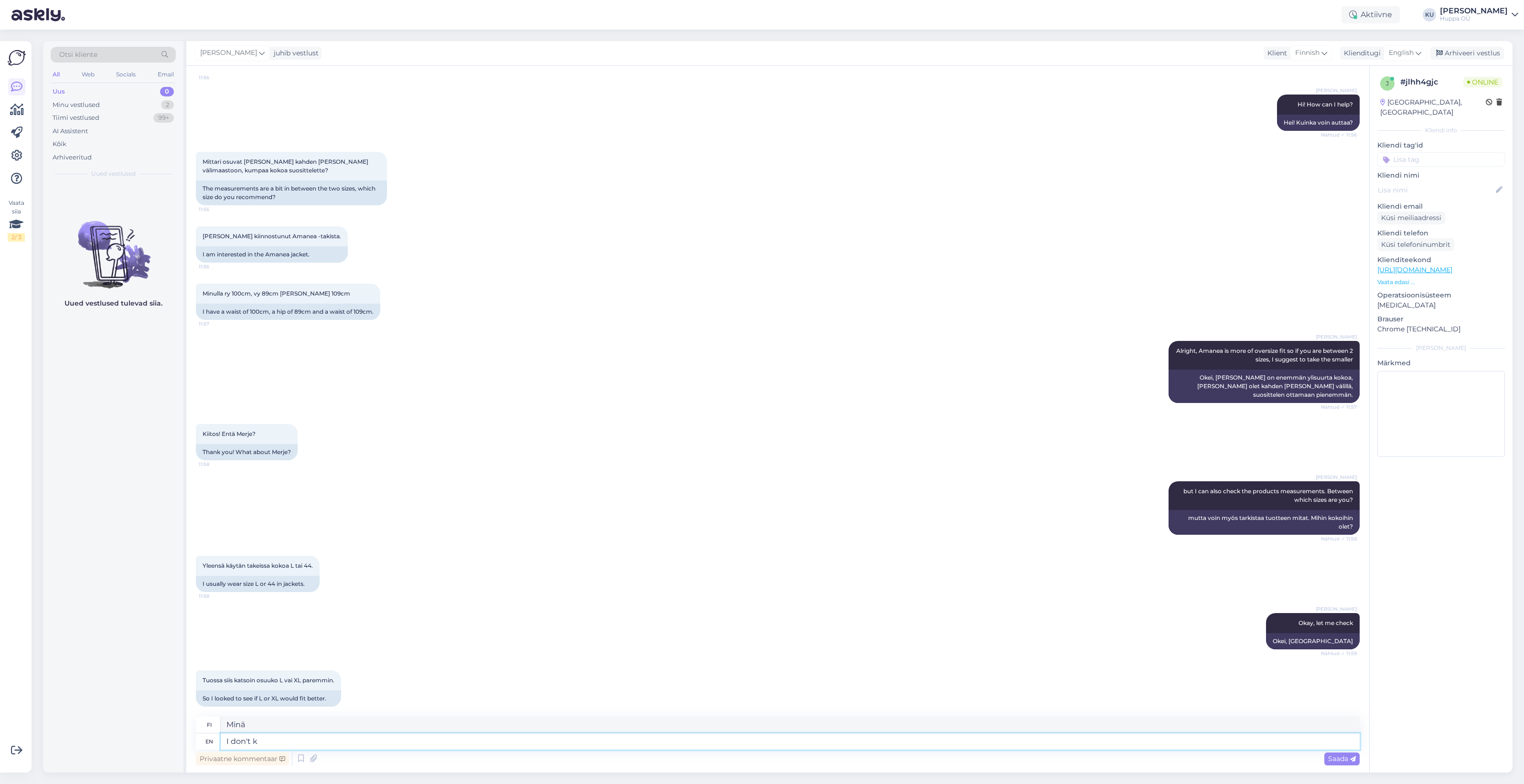
type textarea "En"
type textarea "I don't know"
type textarea "En tiedä"
type textarea "I don't know if"
type textarea "En tiedä, [PERSON_NAME]"
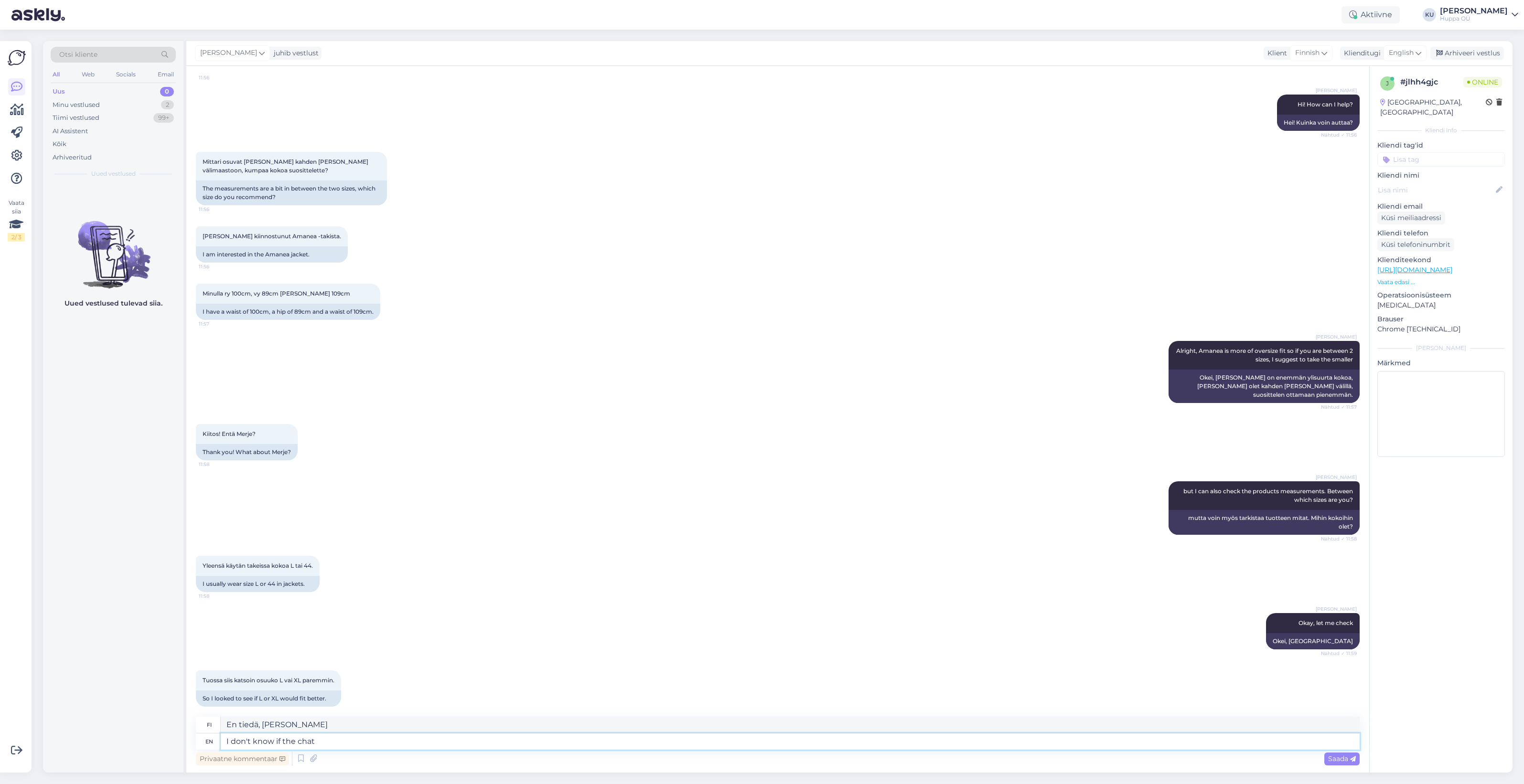
type textarea "I don't know if the chat t"
type textarea "En tiedä, onko chatissa"
type textarea "I don't know if the chat translation w"
type textarea "En tiedä, onko keskustelun käännös"
type textarea "I don't know if the chat translation was co"
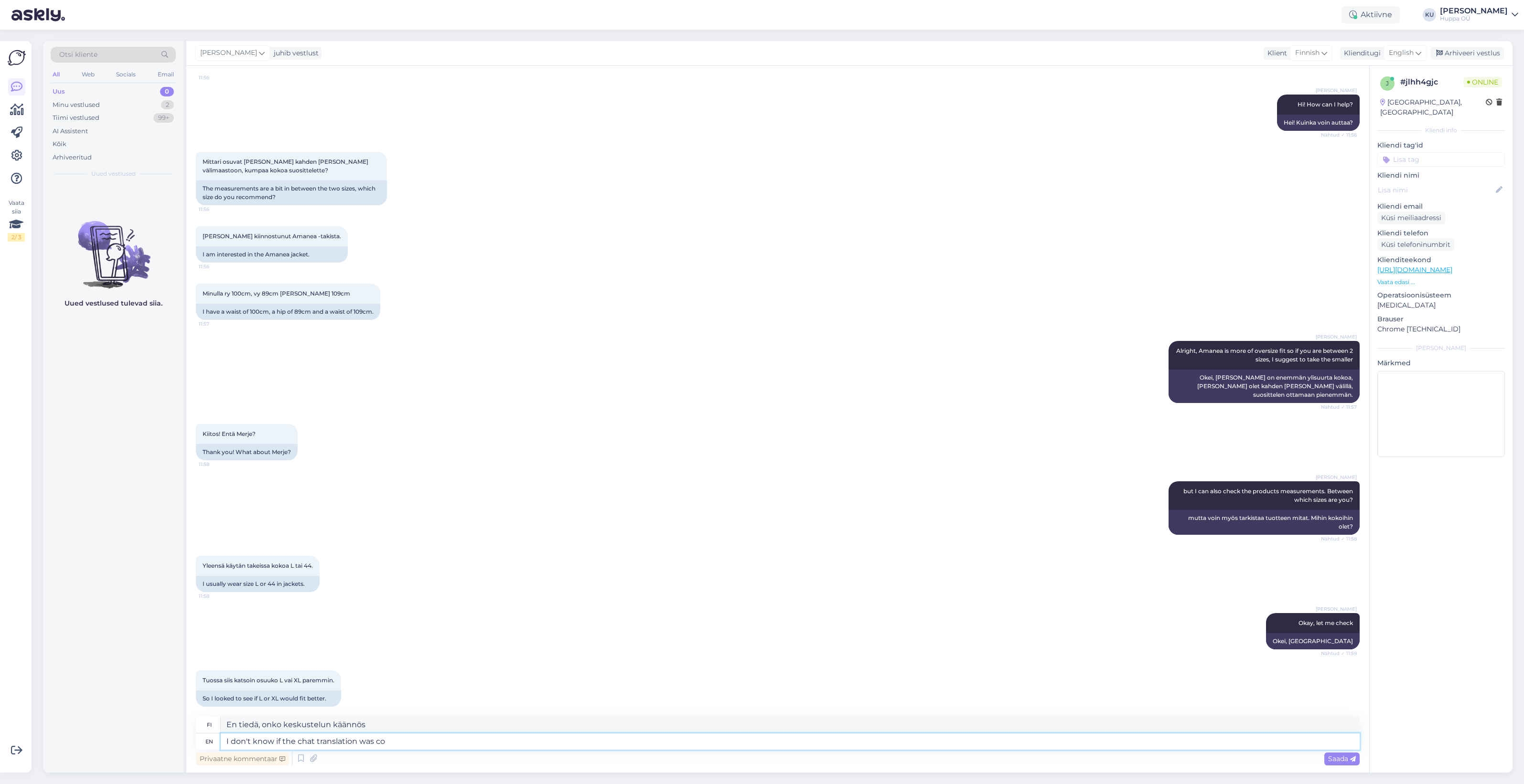
type textarea "En tiedä, oliko keskustelun käännös"
type textarea "I don't know if the chat translation was correct."
type textarea "En tiedä, oliko keskustelun käännös oikea."
type textarea "I don't know if the chat translation was correct. Can y"
type textarea "En tiedä, oliko keskustelun käännös oikein. Voinko"
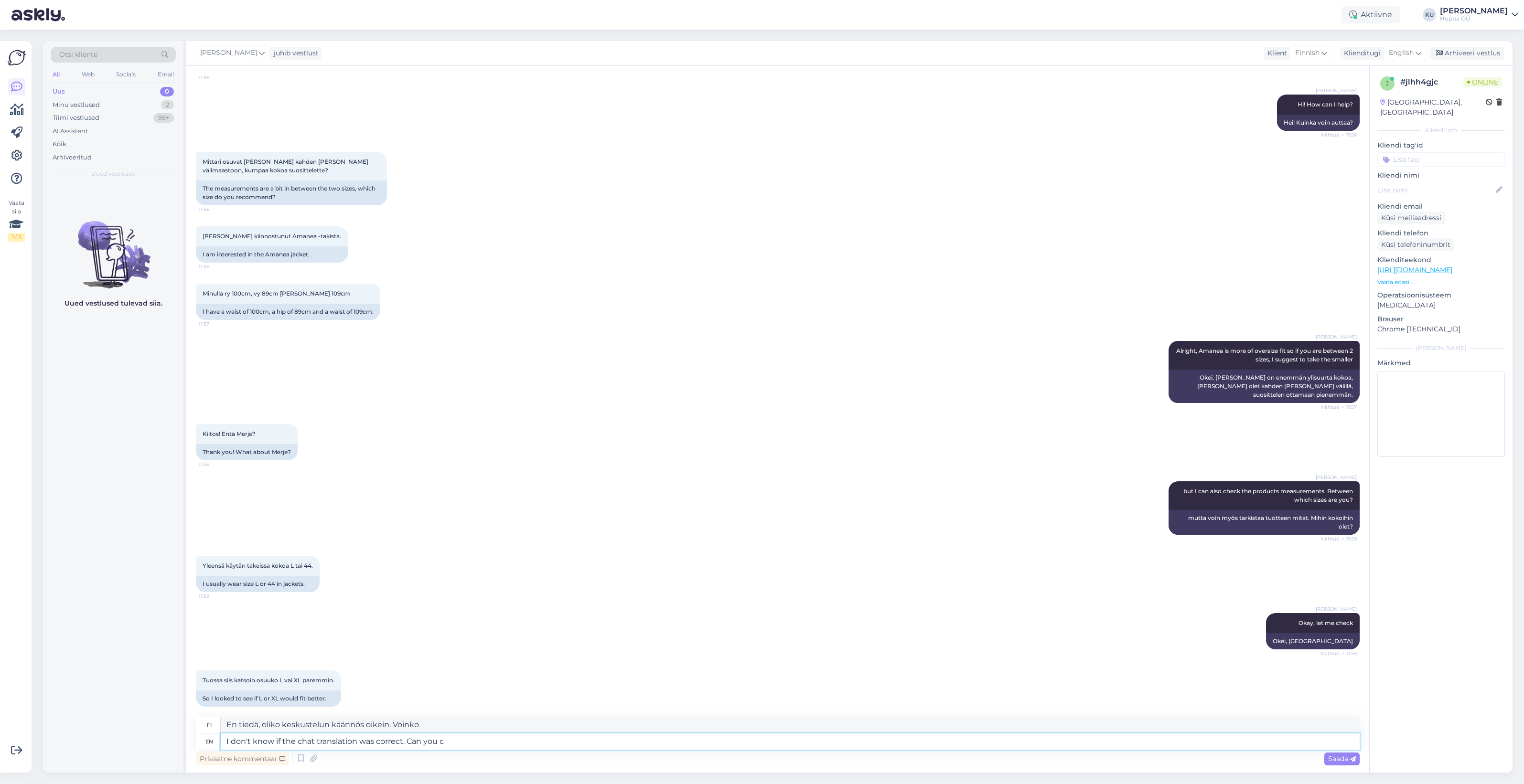
type textarea "I don't know if the chat translation was correct. Can you co"
type textarea "En tiedä, oliko keskustelun käännös oikein. Voitko"
type textarea "I don't know if the chat translation was correct. Can you confirs"
type textarea "En tiedä, oliko keskustelun käännös oikein. [PERSON_NAME] vahvistaa?"
type textarea "I don't know if the chat translation was correct. Can you confirm:"
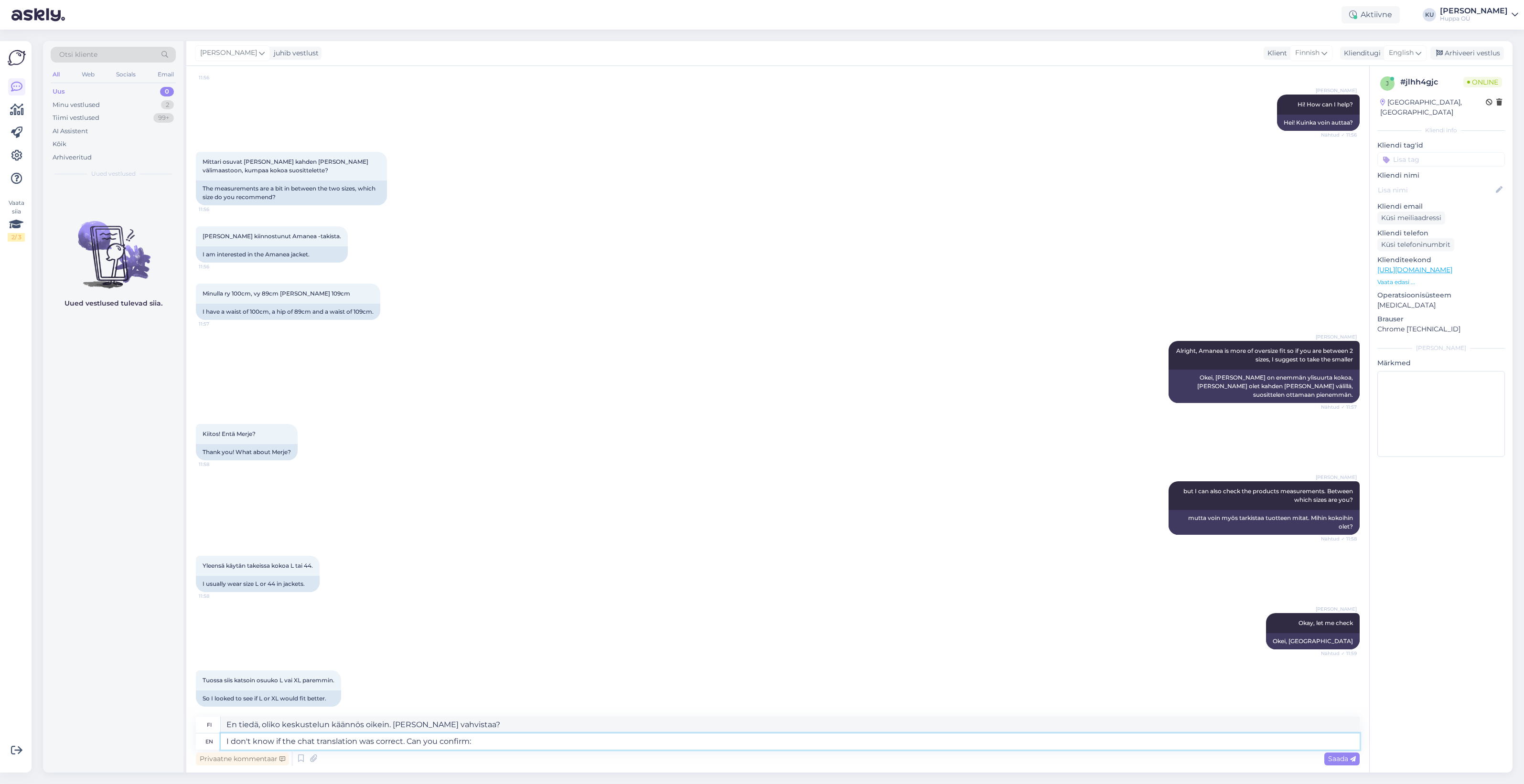
type textarea "En tiedä, oliko keskustelun käännös oikein. [PERSON_NAME] vahvistaa:"
type textarea "I don't know if the chat translation was correct. Can you confirm: breast"
type textarea "En tiedä, oliko keskustelun käännös oikein. Voitko vahvistaa: [PERSON_NAME]"
type textarea "I don't know if the chat translation was correct. Can you confirm: breast 100cm"
type textarea "En tiedä, oliko keskustelun käännös oikein. Voitko vahvistaa: [PERSON_NAME] 100…"
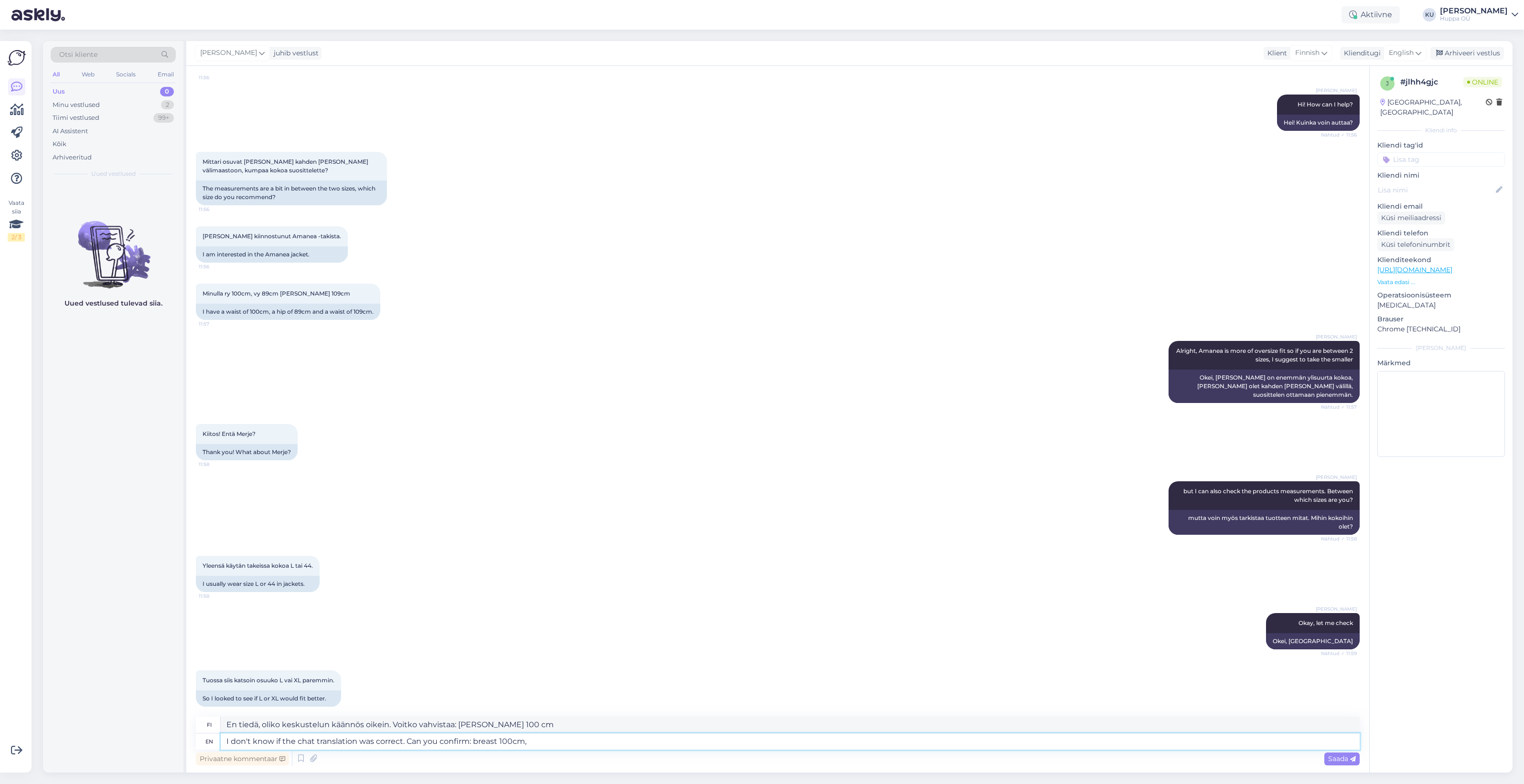
type textarea "I don't know if the chat translation was correct. Can you confirm: breast 100cm…"
type textarea "En tiedä, oliko keskustelun käännös oikein. Voitko vahvistaa: [PERSON_NAME] 100…"
type textarea "I don't know if the chat translation was correct. Can you confirm: breast 100cm…"
type textarea "En tiedä, oliko keskustelun käännös oikein. Voitko vahvistaa: [PERSON_NAME] 100…"
type textarea "I don't know if the chat translation was correct. Can you confirm: breast 100cm…"
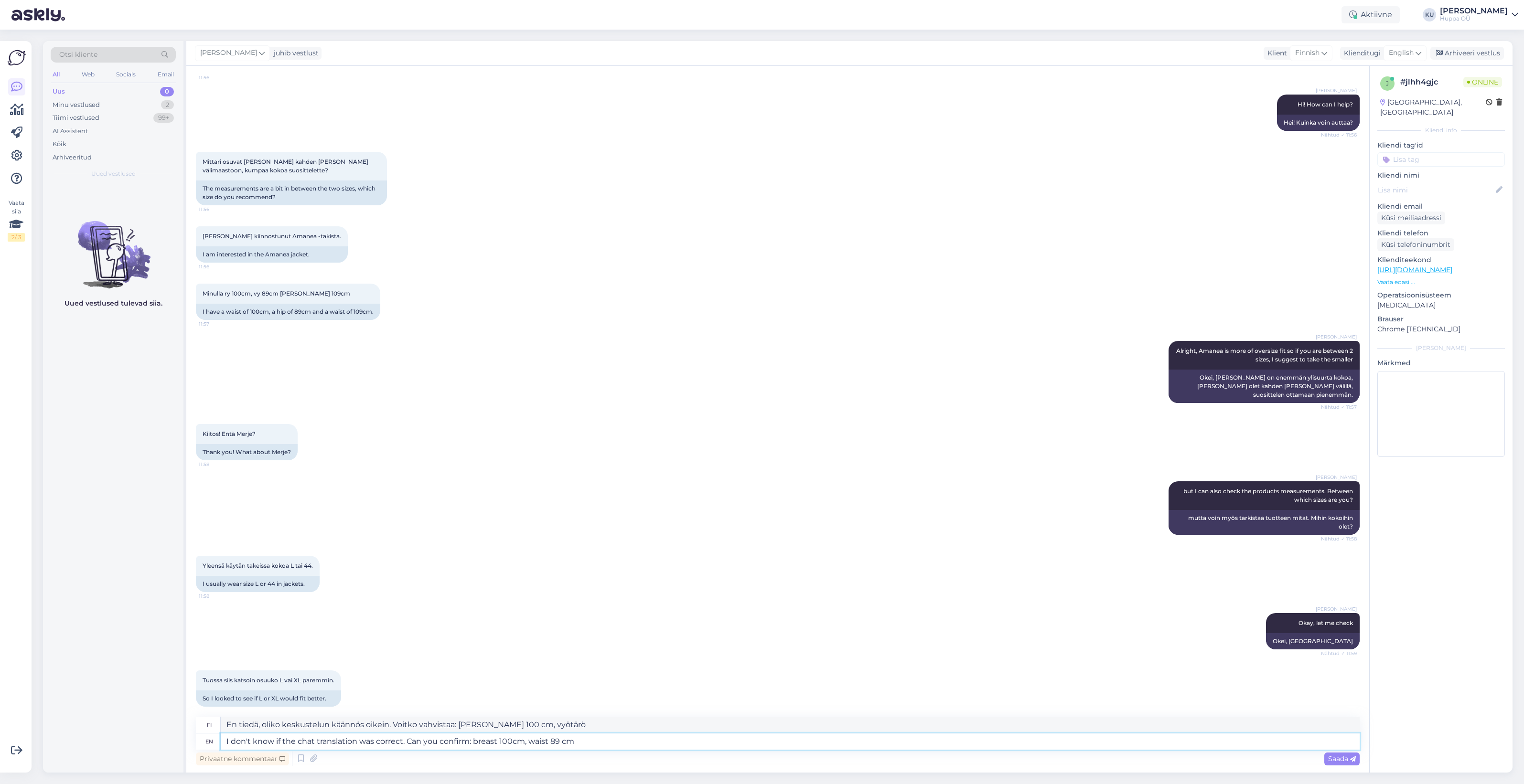
type textarea "En tiedä, oliko keskustelun käännös oikein. Voitko vahvistaa: rinnanympärys 100…"
type textarea "I don't know if the chat translation was correct. Can you confirm: breast 100cm…"
type textarea "En tiedä, oliko keskustelun käännös oikein. Voitko vahvistaa: rinnanympärys 100…"
type textarea "I don't know if the chat translation was correct. Can you confirm: breast 100cm…"
type textarea "En tiedä, oliko keskustelun käännös oikein. Voitko vahvistaa: rinnanympärys 100…"
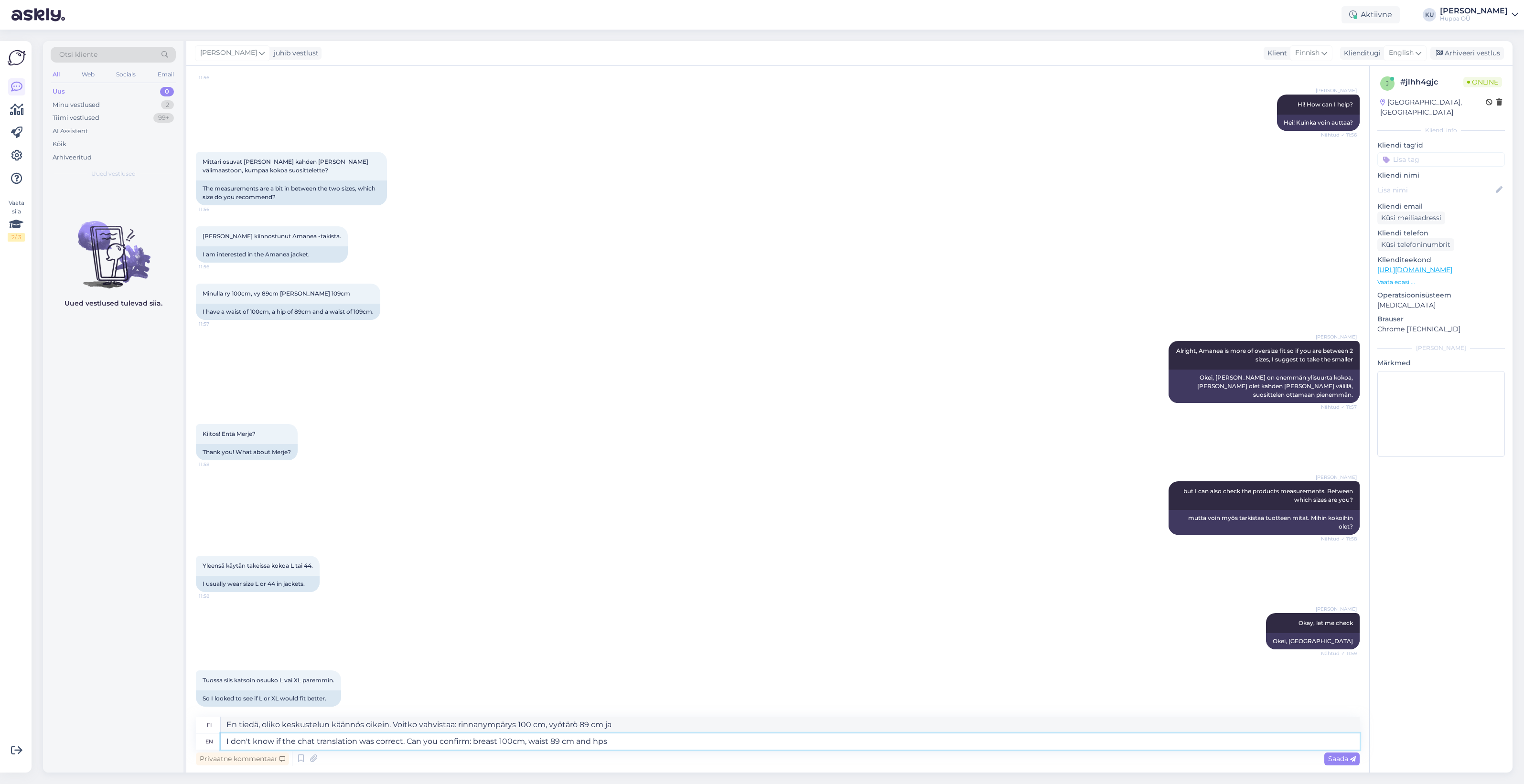
type textarea "I don't know if the chat translation was correct. Can you confirm: breast 100cm…"
type textarea "En tiedä, oliko keskustelun käännös oikein. Voitko vahvistaa: rinnanympärys 100…"
type textarea "I don't know if the chat translation was correct. Can you confirm: breast 100cm…"
type textarea "En tiedä, oliko keskustelun käännös oikein. Voitko vahvistaa: rinnanympärys 100…"
type textarea "I don't know if the chat translation was correct. Can you confirm: breast 100cm…"
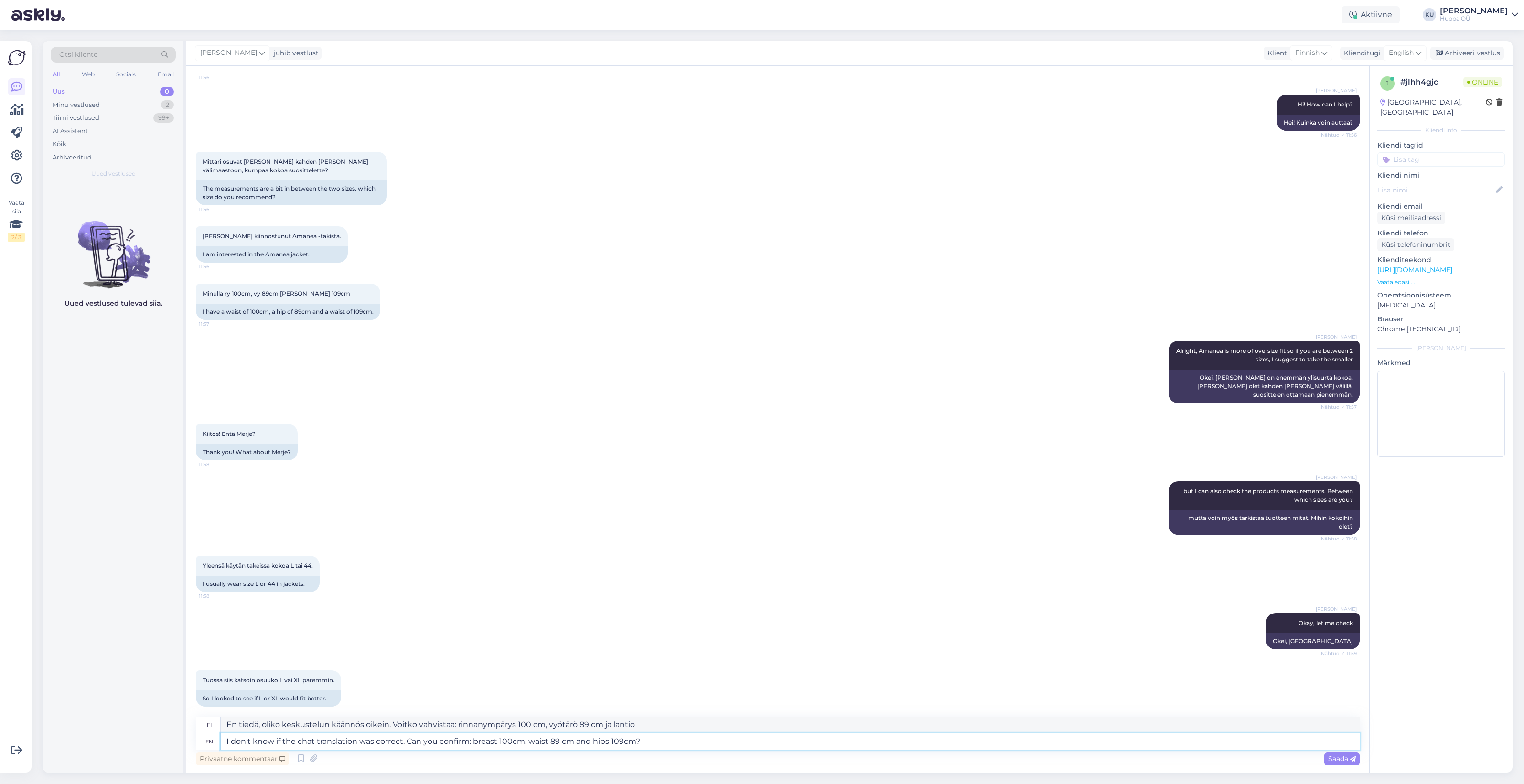
type textarea "En tiedä, oliko keskustelun käännös oikein. Voitko vahvistaa: rinnanympärys 100…"
drag, startPoint x: 494, startPoint y: 742, endPoint x: 479, endPoint y: 743, distance: 15.0
click at [479, 743] on textarea "I don't know if the chat translation was correct. Can you confirm: breast 100cm…" at bounding box center [791, 742] width 1139 height 16
type textarea "I don't know if the chat translation was correct. Can you confirm: bust 100cm, …"
click at [1347, 760] on span "Saada" at bounding box center [1342, 759] width 28 height 9
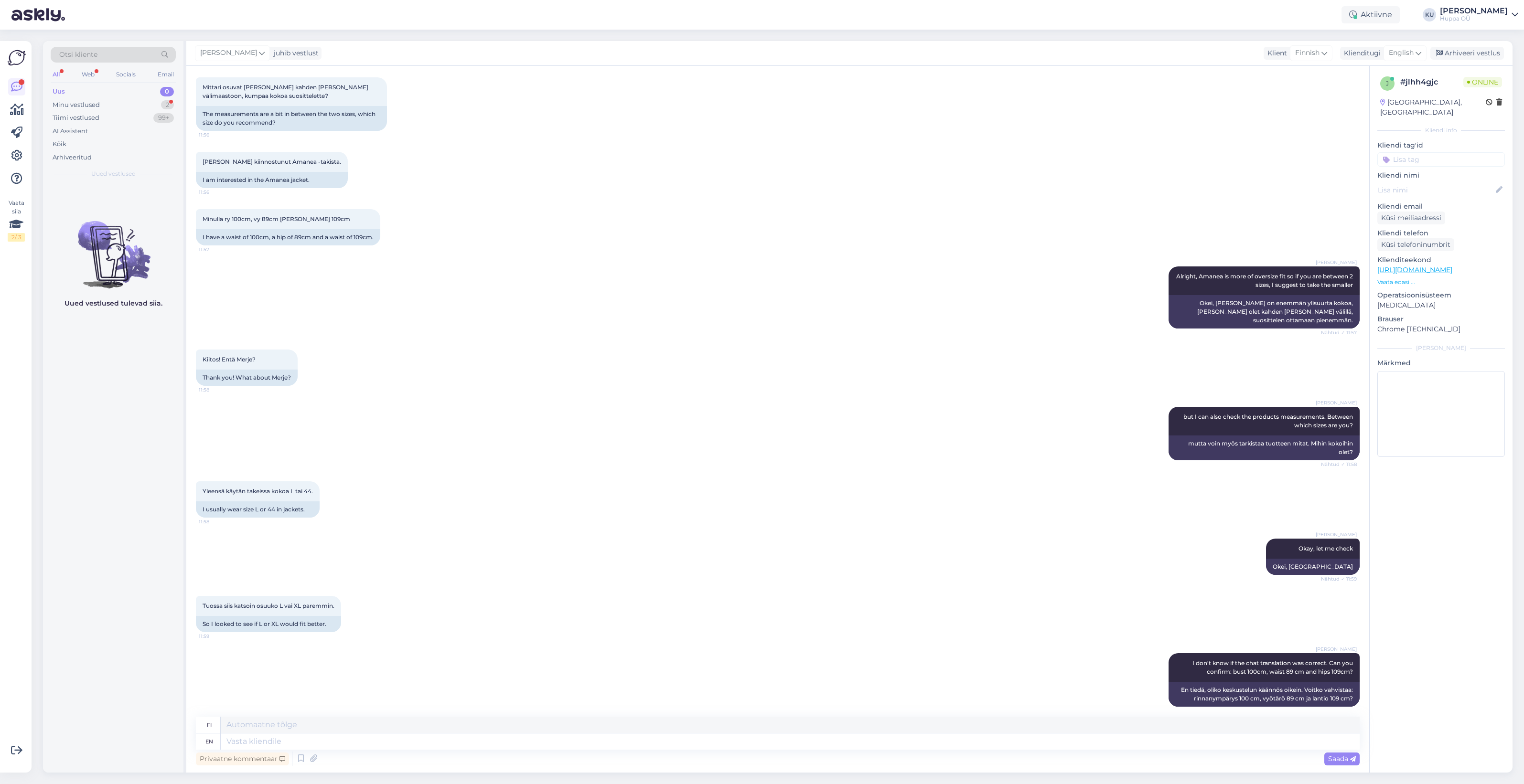
scroll to position [220, 0]
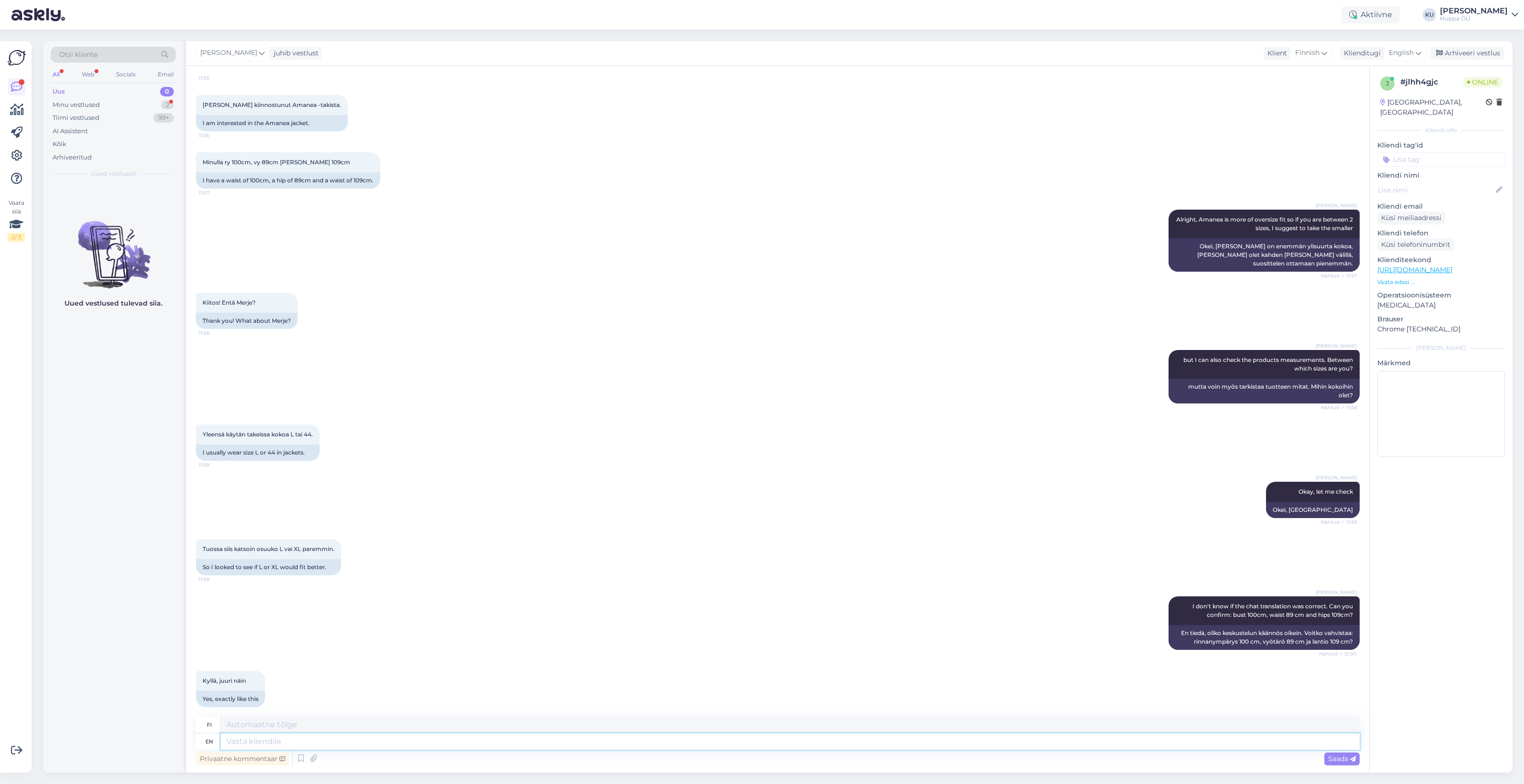
click at [373, 739] on textarea at bounding box center [791, 742] width 1139 height 16
type textarea "ok, t"
type textarea "okei,"
type textarea "ok, thanks"
type textarea "okei, kiitos"
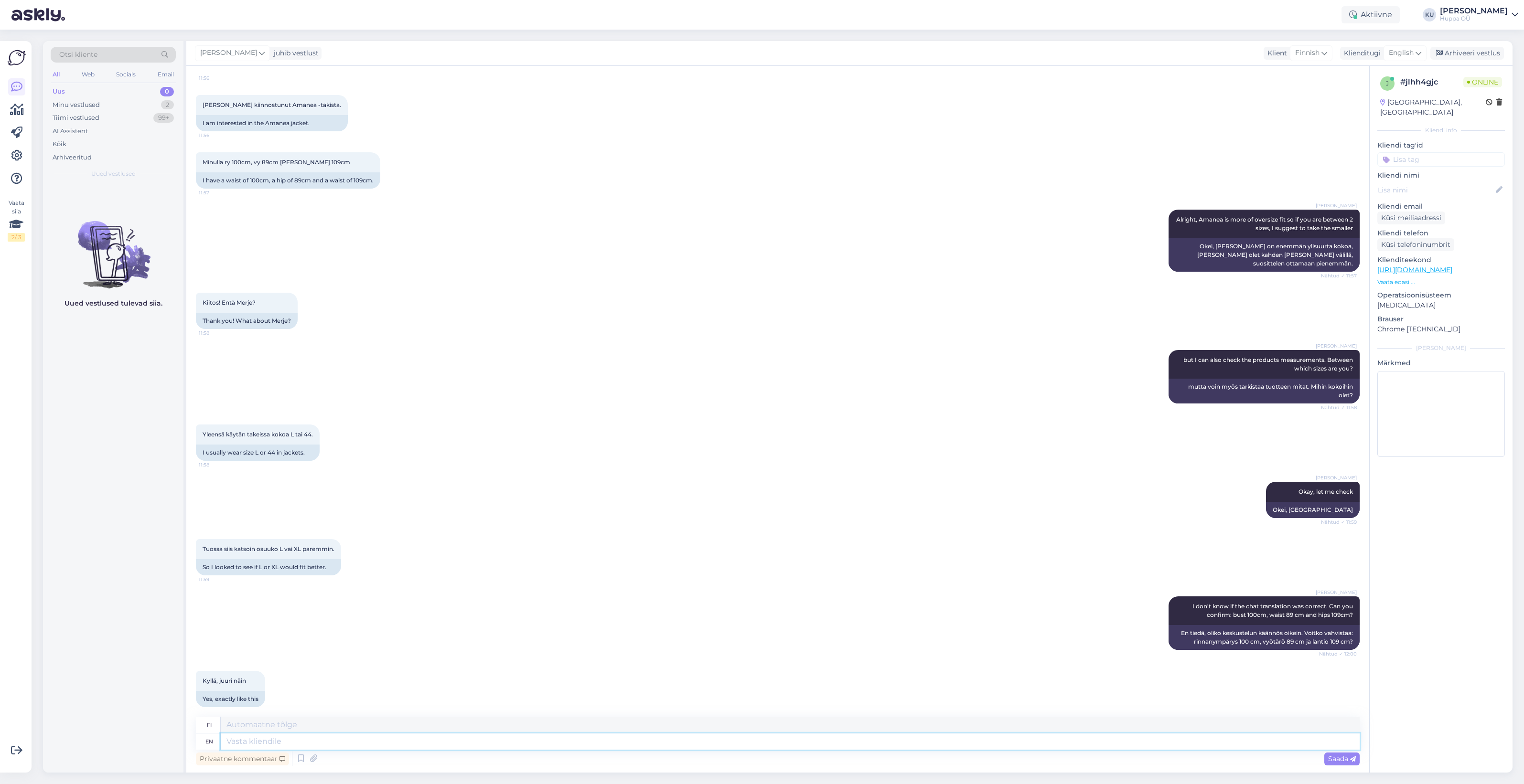
scroll to position [277, 0]
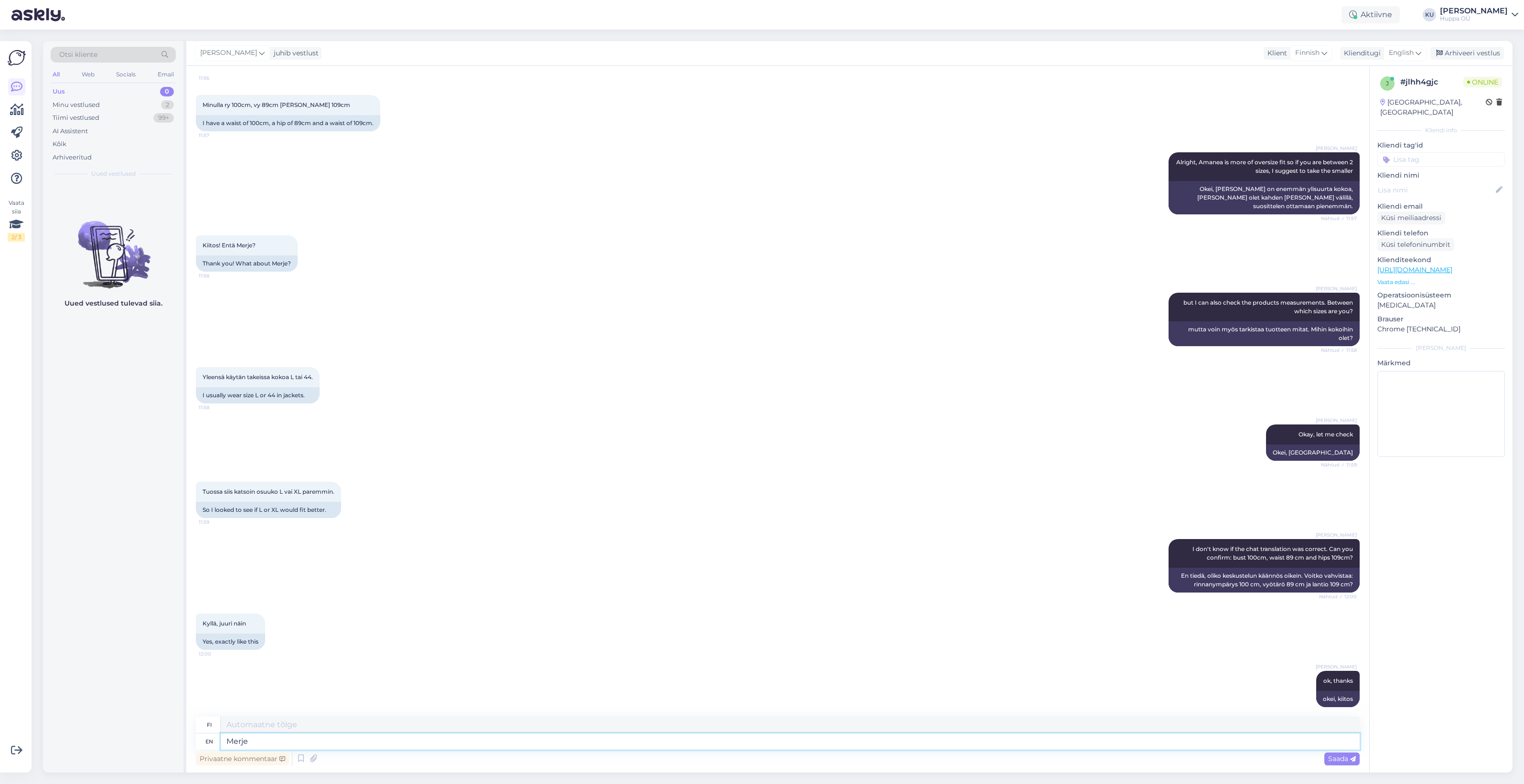
type textarea "Merje"
type textarea "Merje I'd"
type textarea "Merje minä olisin"
type textarea "Merje I'd suggest"
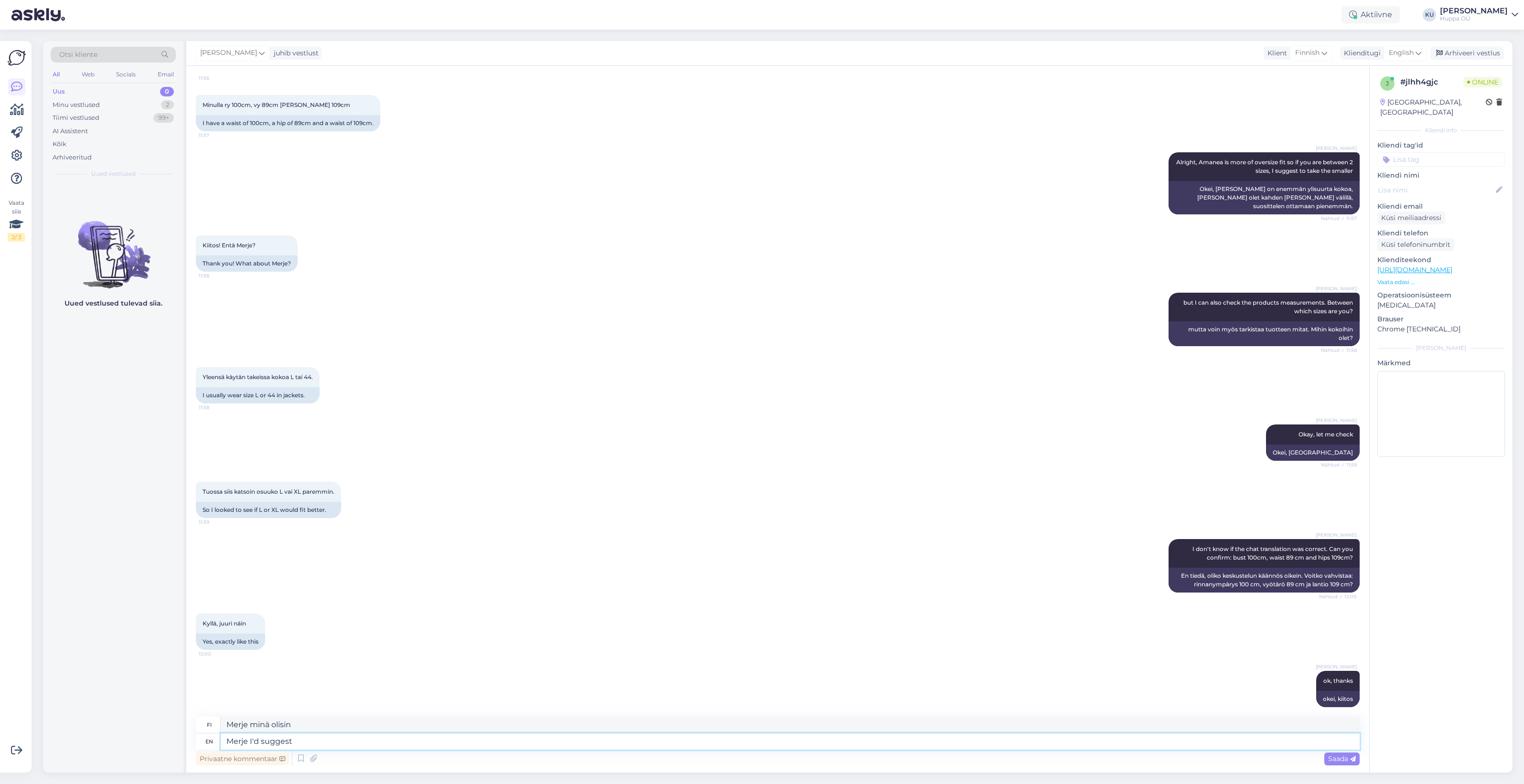
type textarea "Merje, [PERSON_NAME] suosittelen"
type textarea "Merje I'd suggest XL"
type textarea "Merje, suosittelen XL-kokoa"
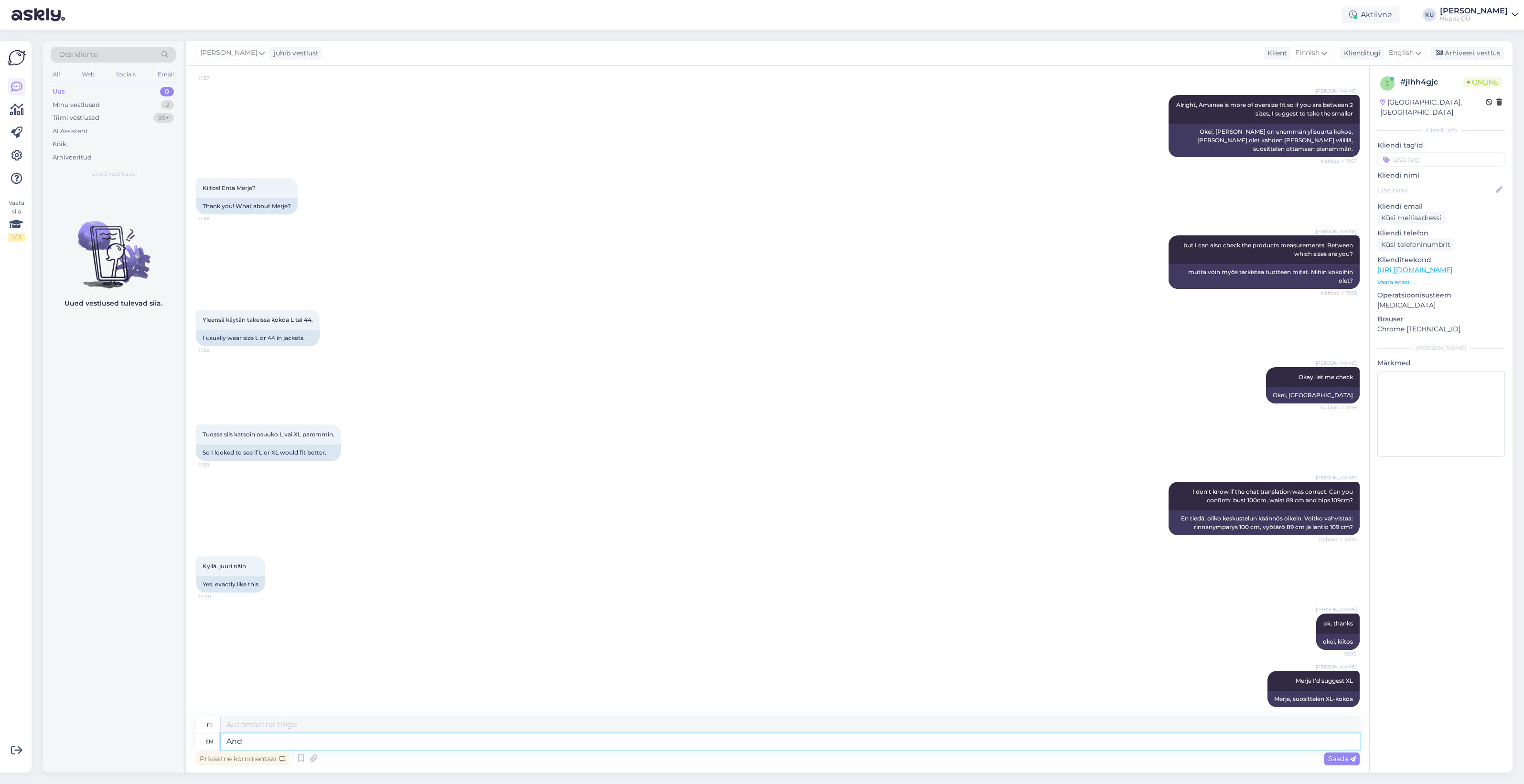
type textarea "And"
type textarea "[PERSON_NAME]"
type textarea "And I"
type textarea "[PERSON_NAME]"
type textarea "And I think"
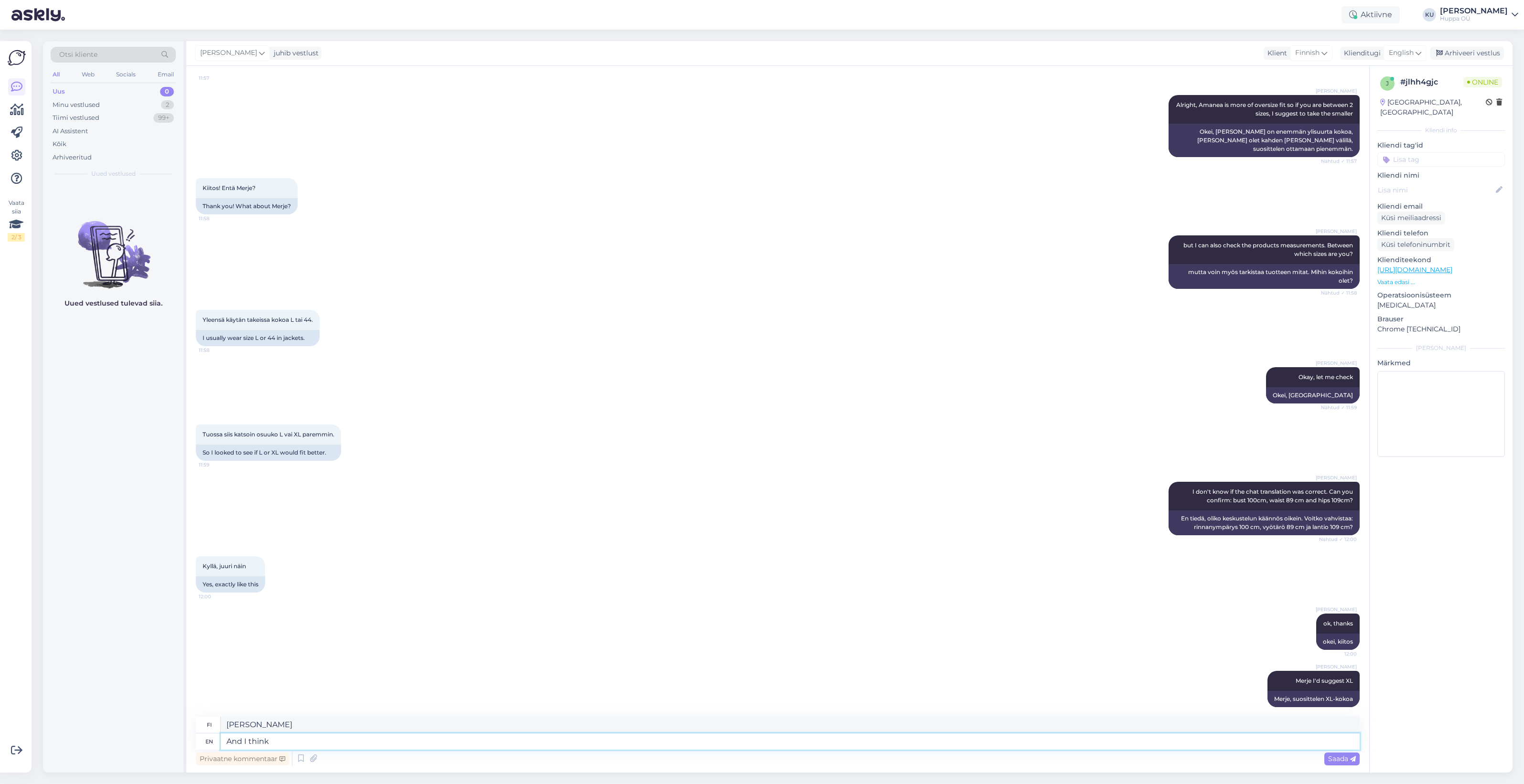
type textarea "Ja mielestäni"
type textarea "And I think [PERSON_NAME]"
type textarea "Ja mielestäni Amanea"
type textarea "And I think Amanea size"
type textarea "Ja mielestäni Amanean kokoinen"
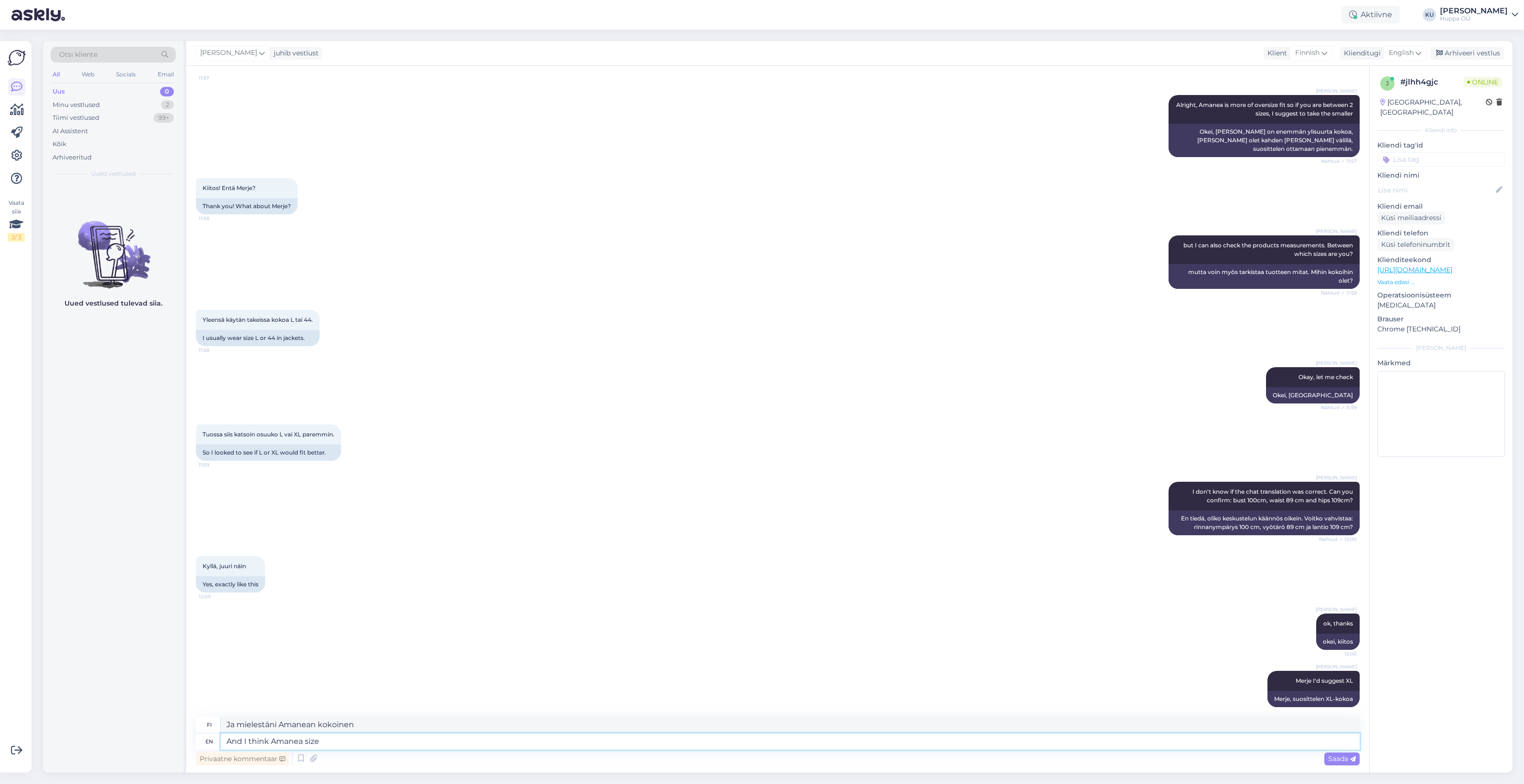
type textarea "And I think Amanea size L"
type textarea "Ja mielestäni Amanea koko L"
type textarea "And I think Amanea size L but le"
type textarea "Ja mielestäni Amanea koko L, mutta"
type textarea "And I think Amanea size L but let me"
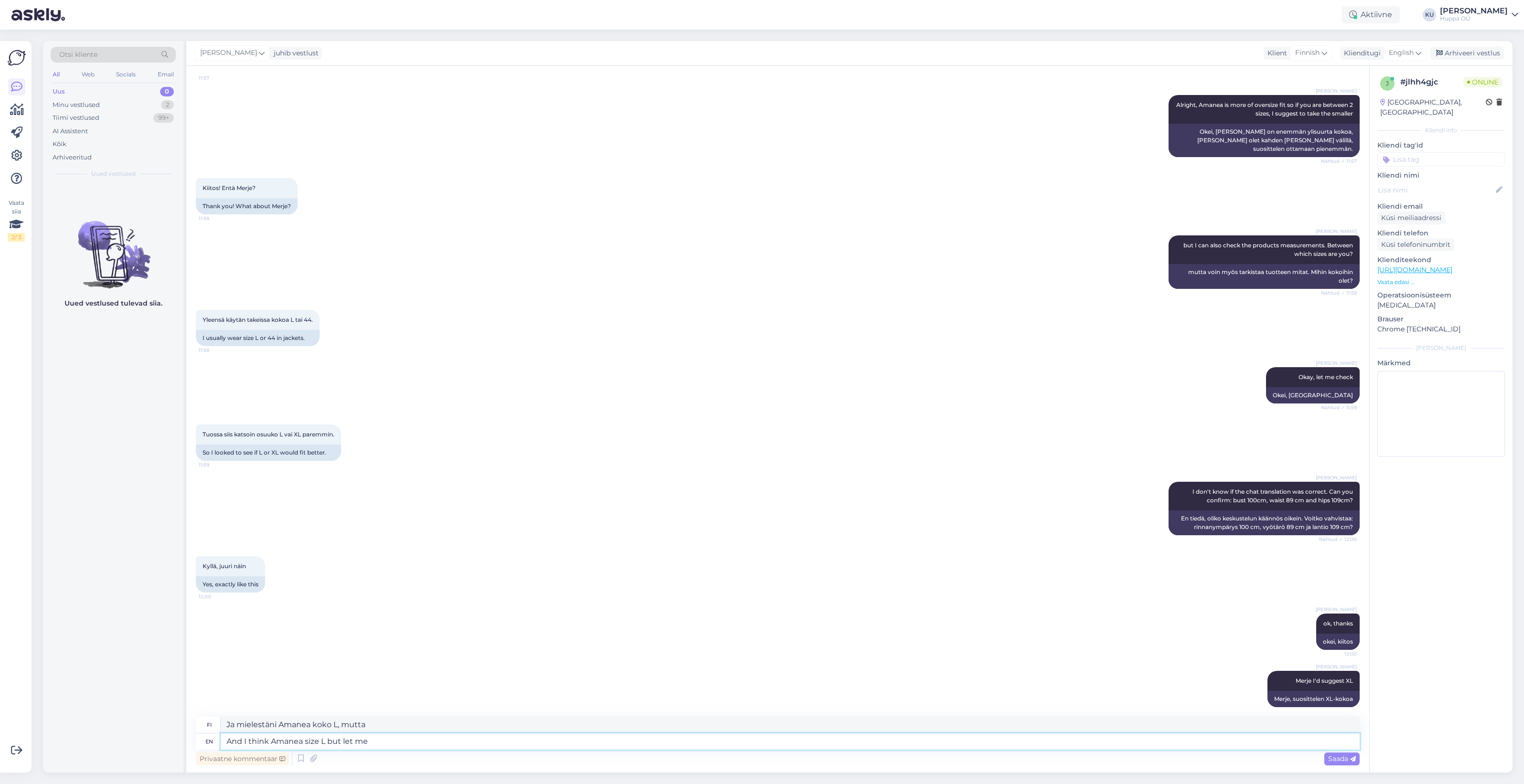
type textarea "Ja mielestäni Amanea koko L, [PERSON_NAME]"
type textarea "And I think Amanea size L but let me c"
type textarea "Ja mielestäni Amanea koko L, [PERSON_NAME] minun"
type textarea "And I think Amanea size L but let me check wi"
type textarea "Ja luulen Amanean kokoa L, mutta [PERSON_NAME] tarkistan"
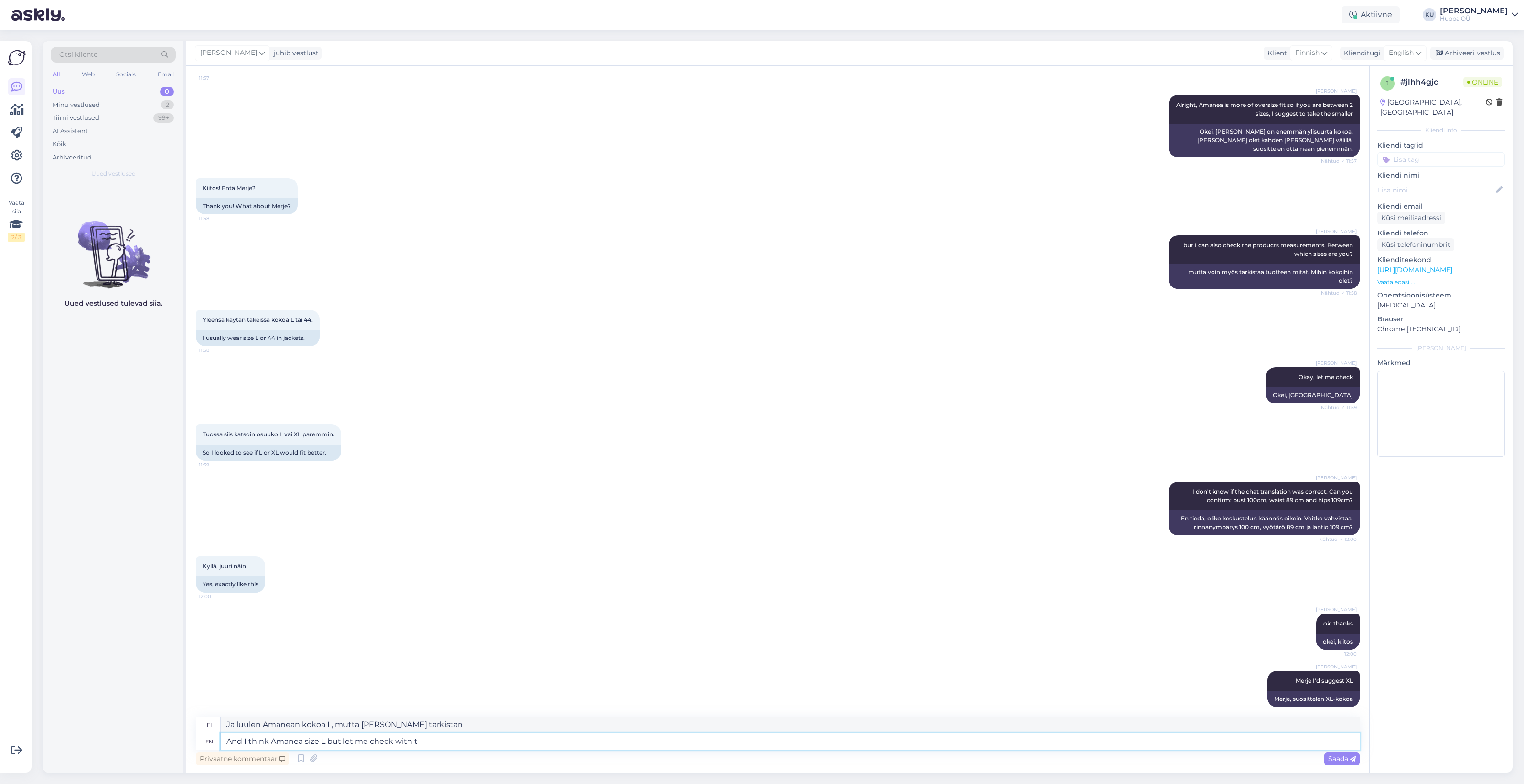
type textarea "And I think Amanea size L but let me check with th"
type textarea "Ja luulen Amanean kokoa L, mutta tarkistanpa vielä."
type textarea "And I think Amanea size L but let me check with the pr"
type textarea "Ja luulen Amanean kokoa L, mutta tarkistanpa sen."
type textarea "And I think Amanea size L but let me check with the product sp"
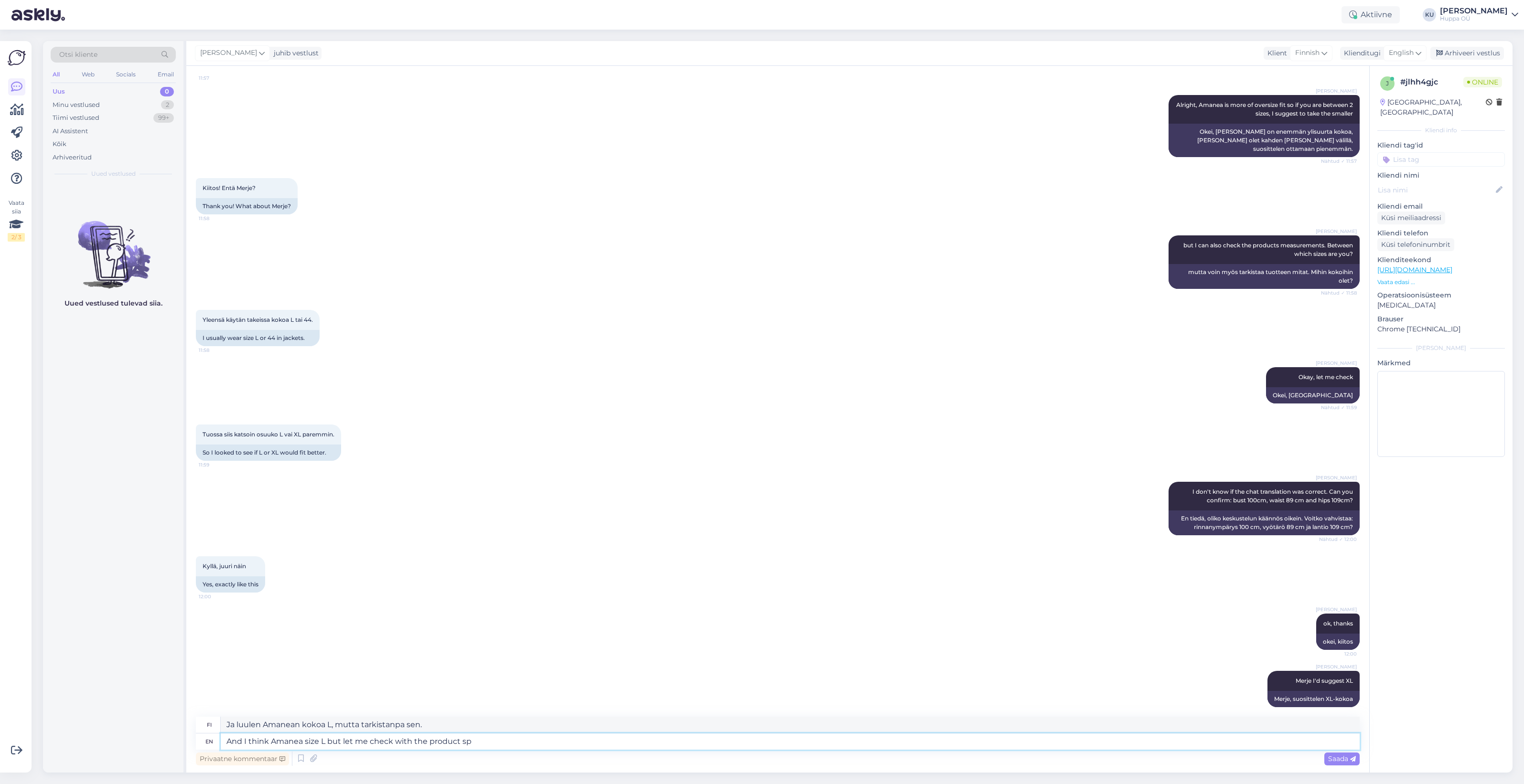
type textarea "Ja mielestäni [PERSON_NAME] on kokoa L, mutta tarkistan tuotteen kanssa."
type textarea "And I think Amanea size L but let me check with the product specialists.."
type textarea "Ja luulen Amanean kokoa L, mutta tarkistanpa sen tuoteasiantuntijoilta."
type textarea "And I think Amanea size L but let me check with the product specialists.. :"
type textarea "Ja luulen Amanean kokoa L, mutta tarkistanpa [DEMOGRAPHIC_DATA] specialists.."
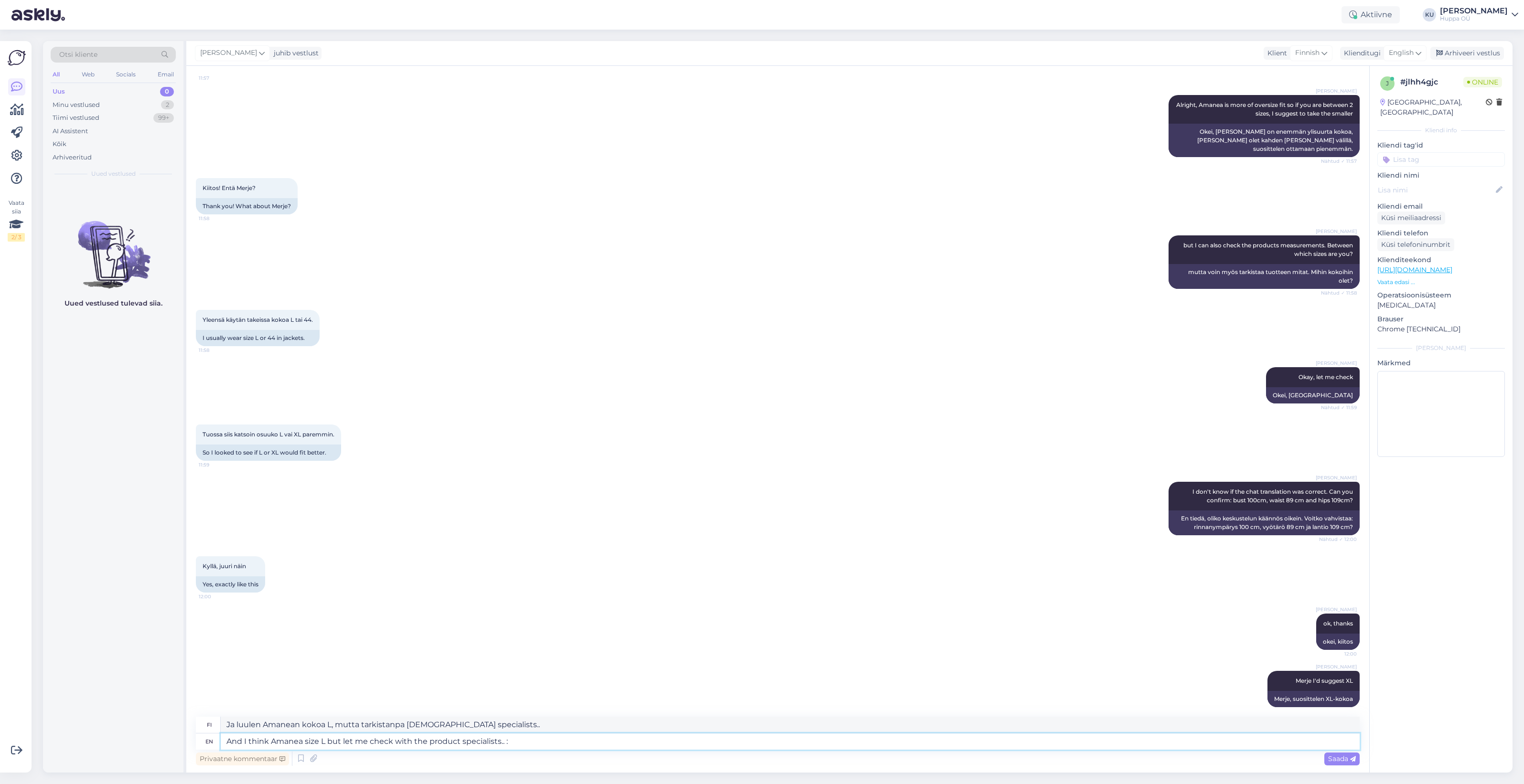
type textarea "And I think Amanea size L but let me check with the product specialists.. :)"
type textarea "Ja luulen Amanean kokoa L, mutta tarkistanpa sen specialists.. :)"
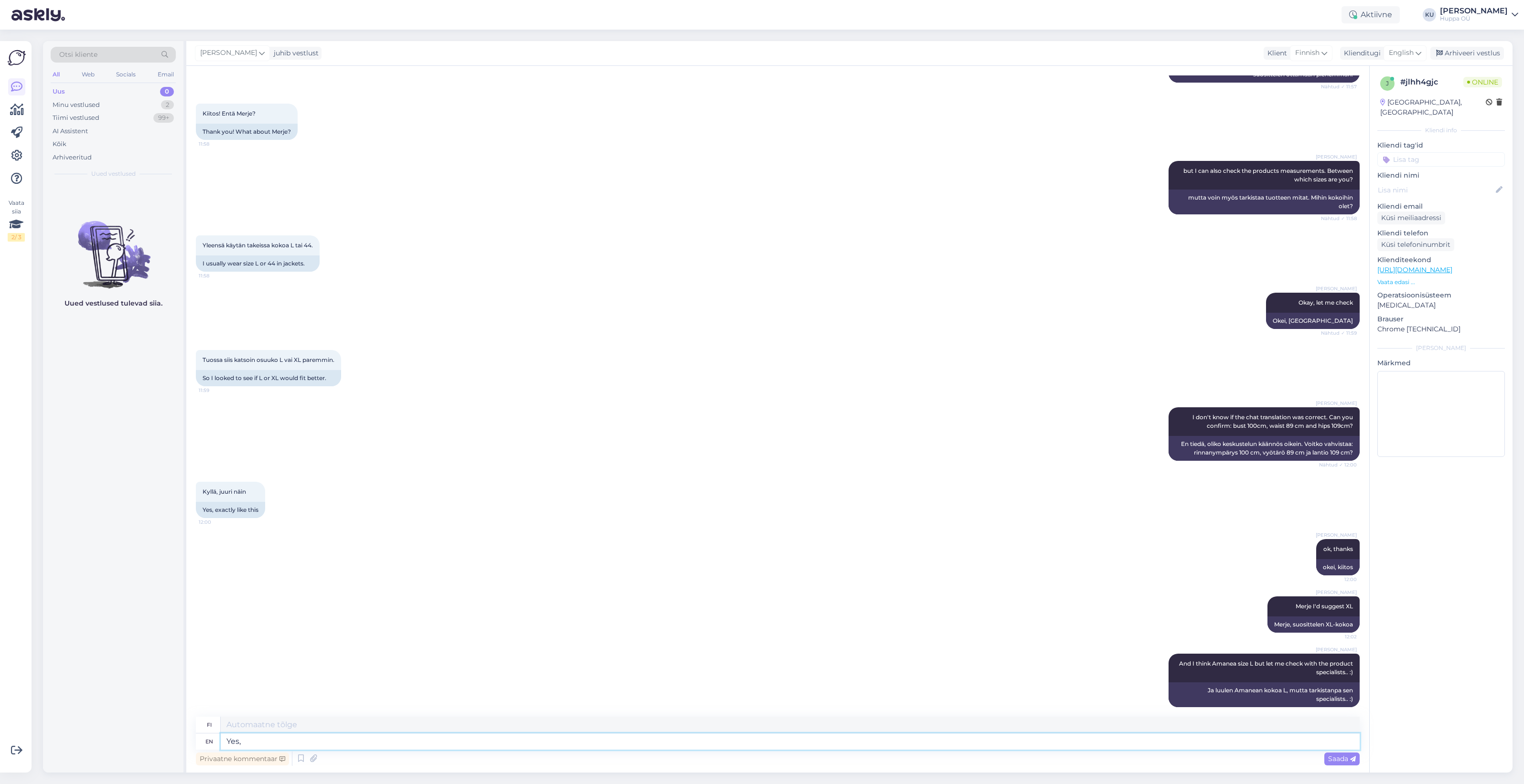
type textarea "Yes,"
type textarea "Kyllä,"
type textarea "Yes, Amanea si"
type textarea "Kyllä, Amanea"
type textarea "Yes, Amanea size"
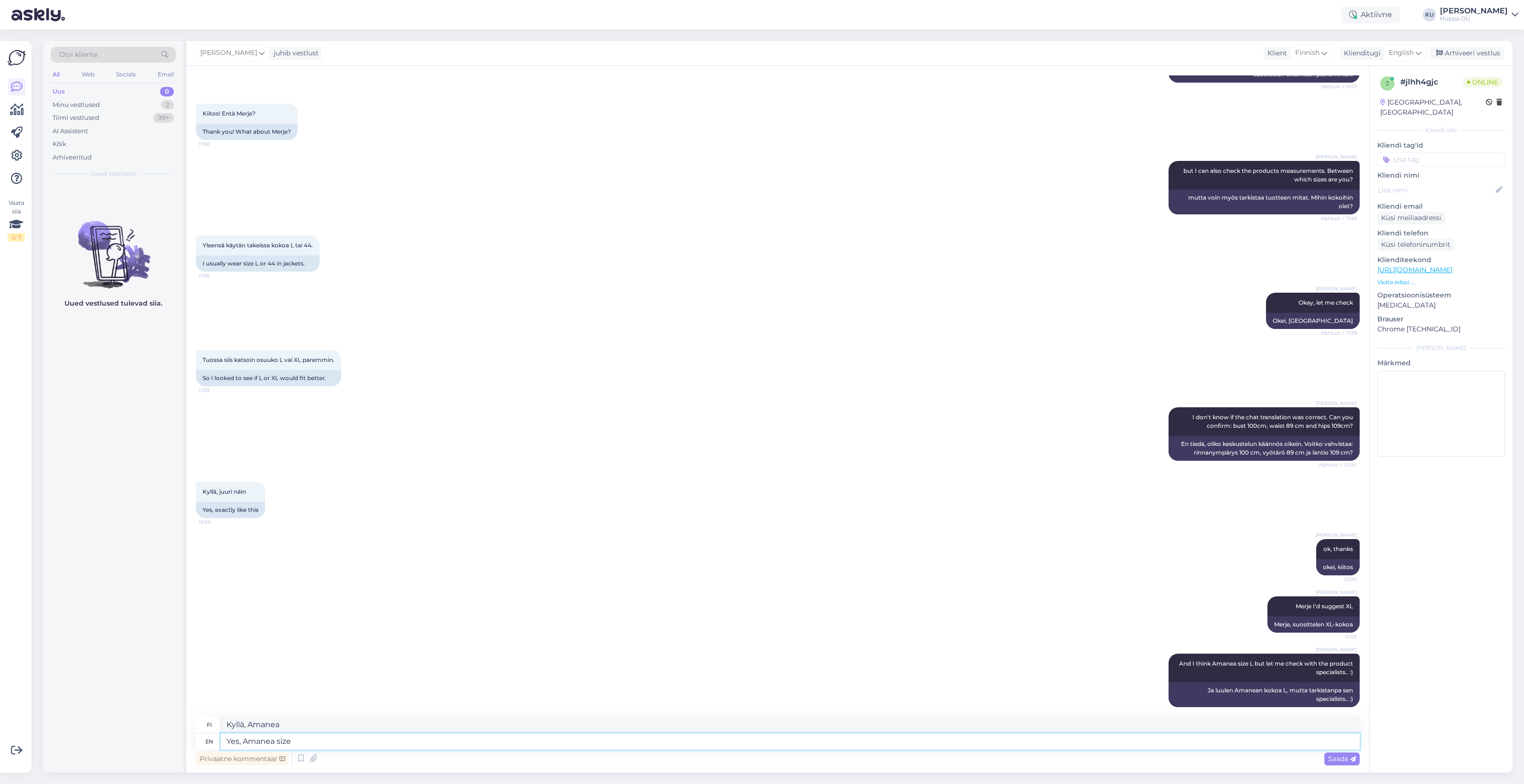
type textarea "Kyllä, Amanean koko"
type textarea "Yes, Amanea size L a"
type textarea "Kyllä, Amanea koko L"
type textarea "Yes, Amanea size L and"
type textarea "Kyllä, Amanea koko L ja"
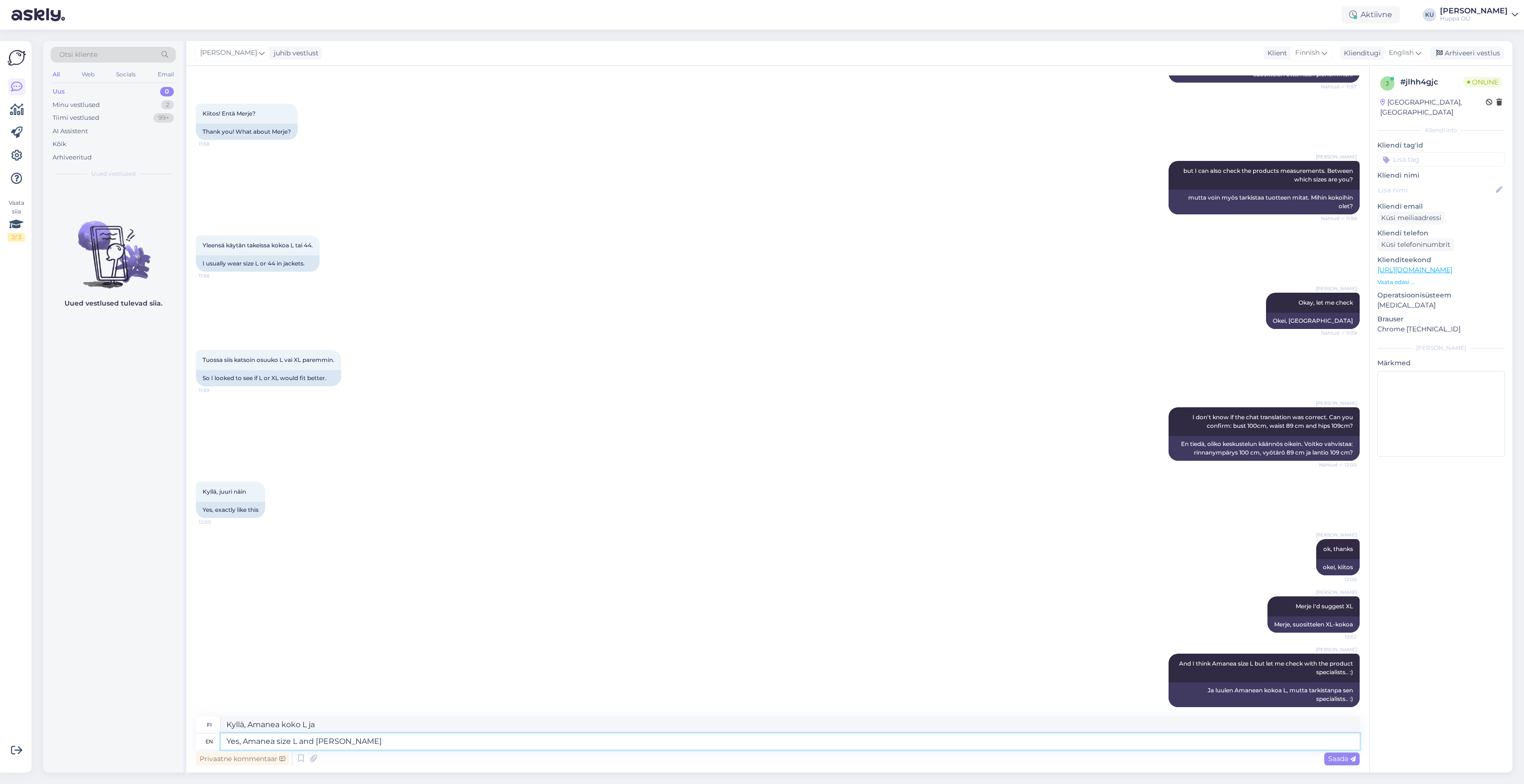
type textarea "Yes, Amanea size L and Merje i"
type textarea "Kyllä, Amanea koko L ja Merje"
type textarea "Yes, Amanea size L and Merje size"
type textarea "Kyllä, Amanea koko L ja Merje koko"
type textarea "Yes, Amanea size L and Merje size XL"
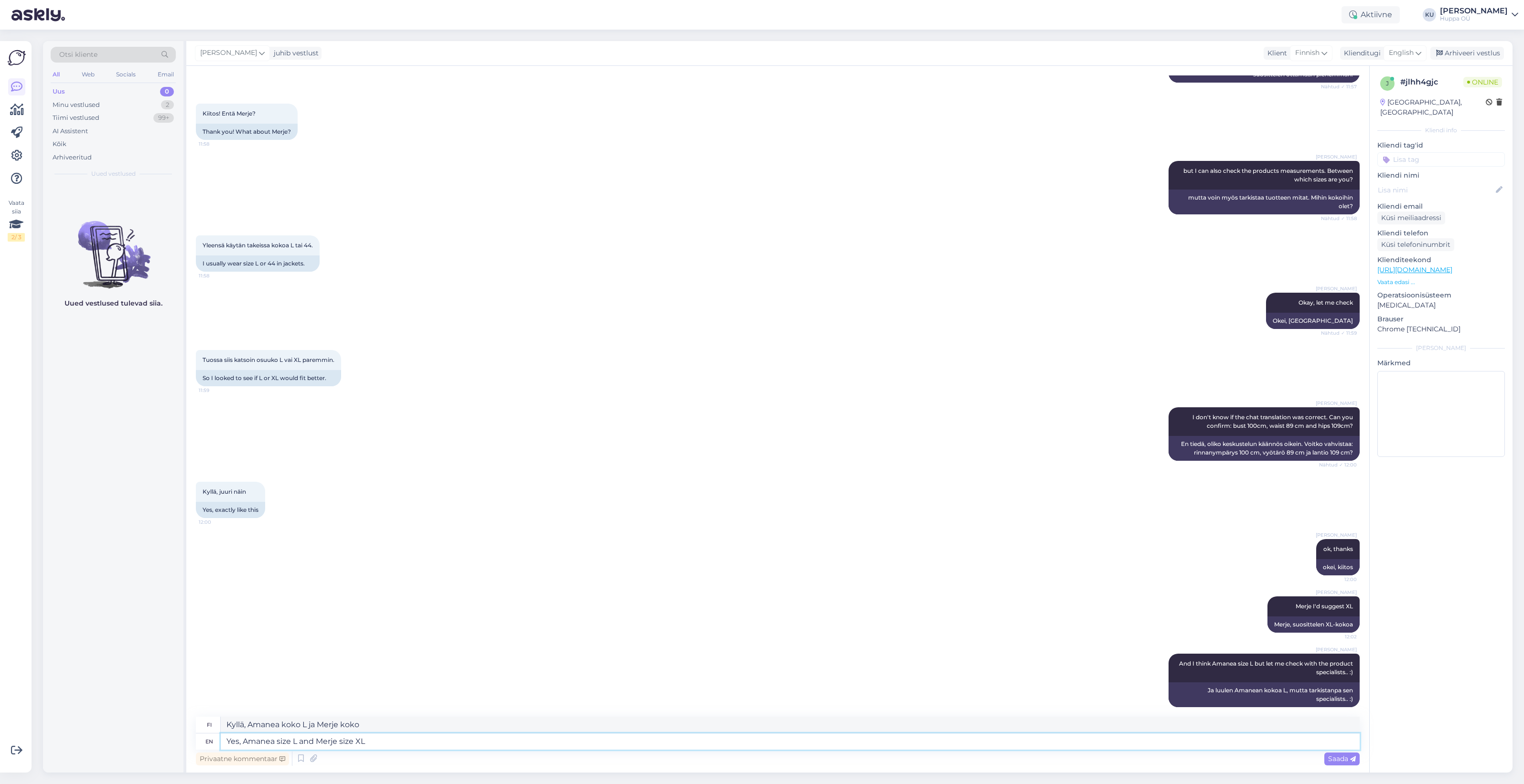
type textarea "Kyllä, Amanea koko L ja Merje koko XL"
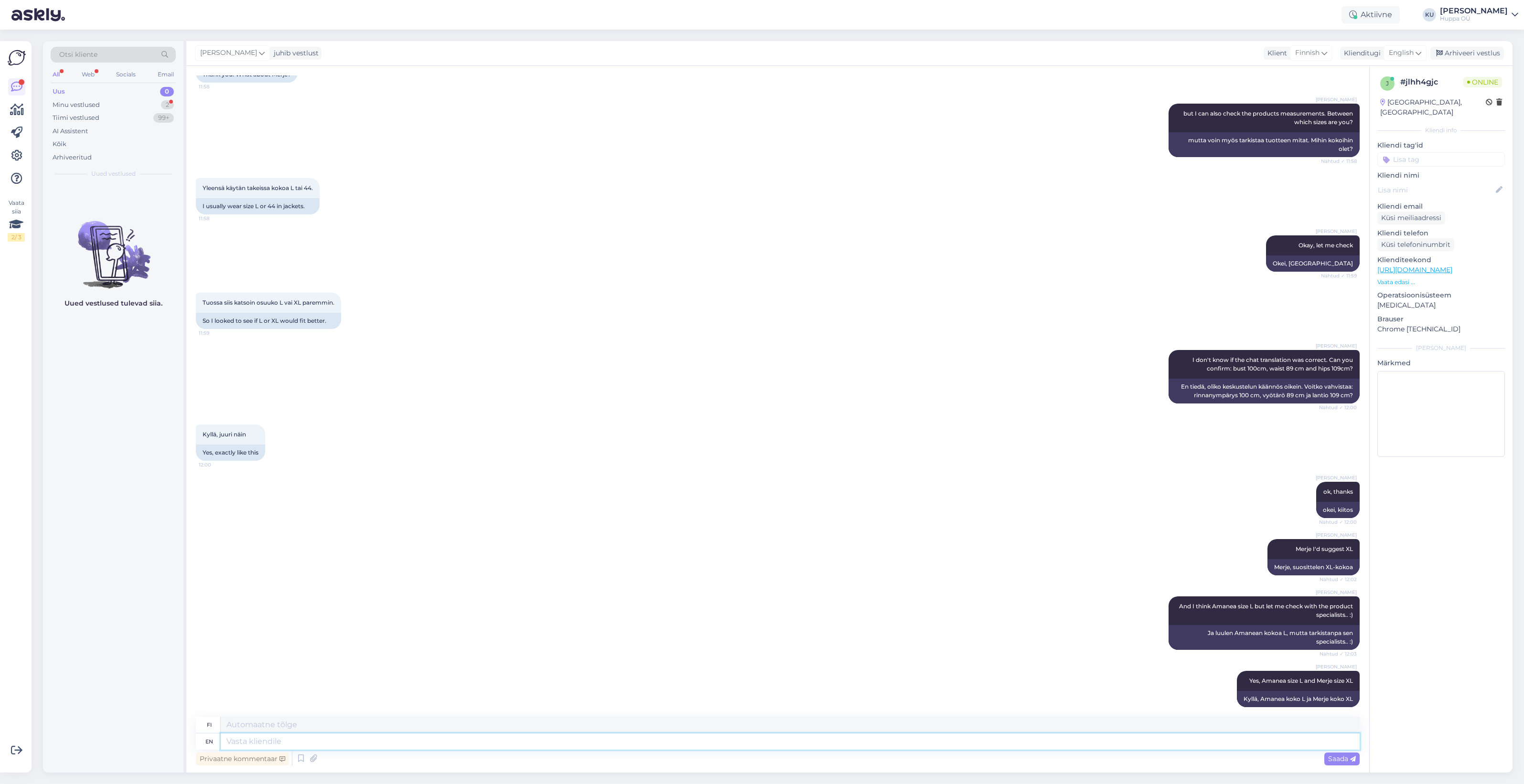
scroll to position [524, 0]
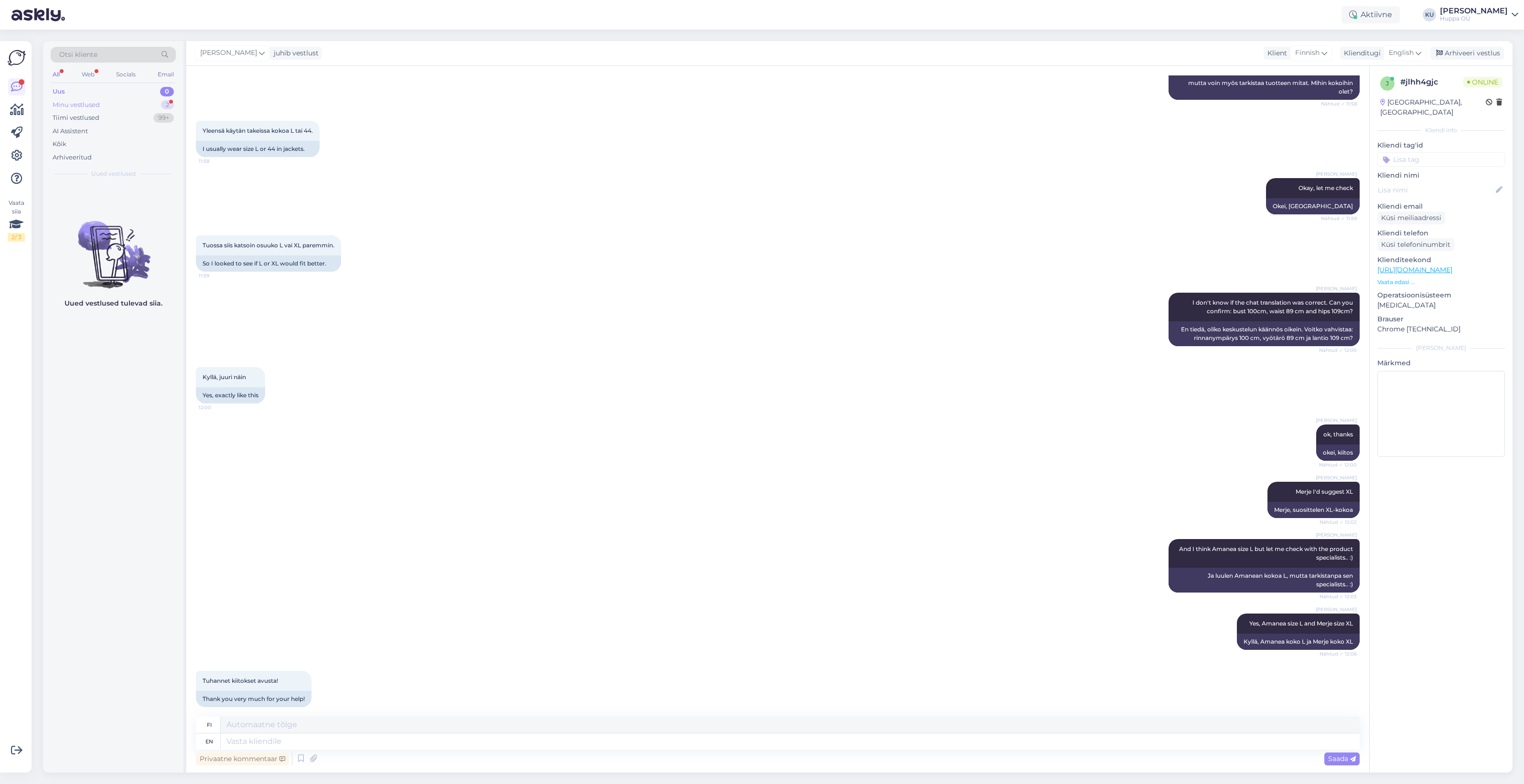
click at [122, 103] on div "Minu vestlused 2" at bounding box center [113, 105] width 125 height 13
click at [89, 201] on div "Tuhannet kiitokset avusta!" at bounding box center [122, 203] width 109 height 9
click at [309, 739] on textarea at bounding box center [791, 742] width 1139 height 16
